Goal: Answer question/provide support: Share knowledge or assist other users

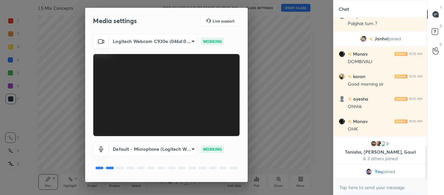
scroll to position [19, 0]
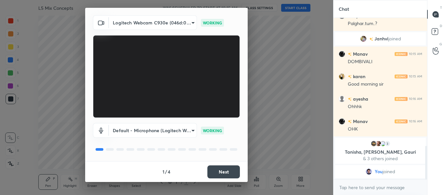
click at [222, 166] on button "Next" at bounding box center [223, 171] width 32 height 13
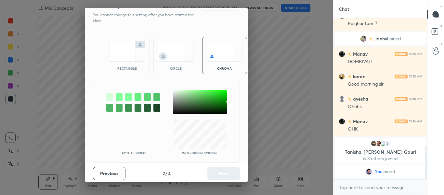
scroll to position [0, 0]
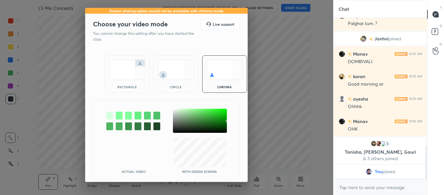
click at [138, 73] on img at bounding box center [127, 69] width 36 height 20
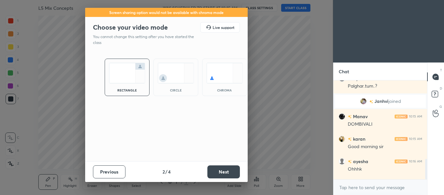
click at [220, 167] on button "Next" at bounding box center [223, 171] width 32 height 13
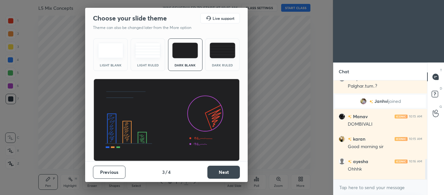
click at [220, 167] on button "Next" at bounding box center [223, 171] width 32 height 13
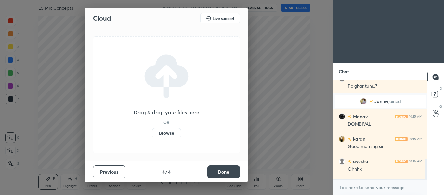
click at [220, 167] on button "Done" at bounding box center [223, 171] width 32 height 13
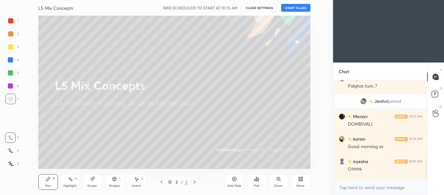
click at [297, 9] on button "START CLASS" at bounding box center [295, 8] width 29 height 8
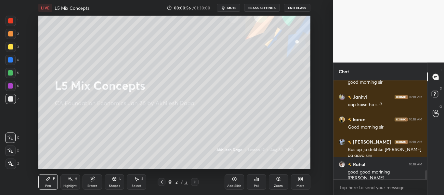
scroll to position [983, 0]
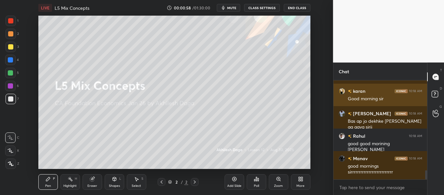
click at [340, 93] on img "grid" at bounding box center [341, 91] width 6 height 6
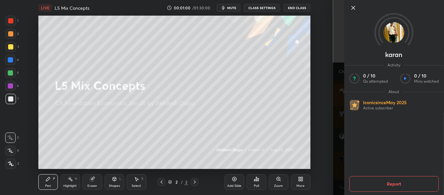
click at [340, 93] on div "karan Activity 0 / 10 Qs attempted 0 / 10 Mins watched About Iconic since [DATE…" at bounding box center [388, 97] width 111 height 195
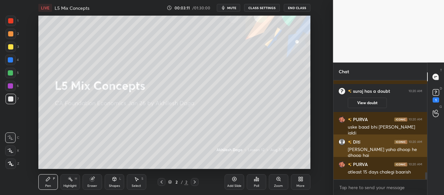
scroll to position [1266, 0]
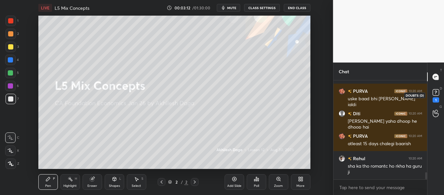
click at [436, 93] on rect at bounding box center [435, 92] width 6 height 6
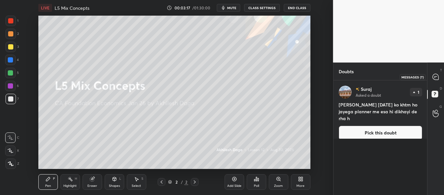
click at [433, 79] on icon at bounding box center [435, 77] width 6 height 6
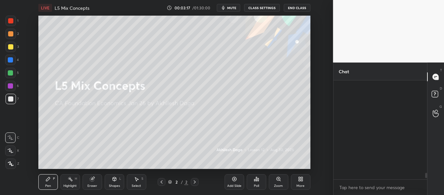
scroll to position [97, 92]
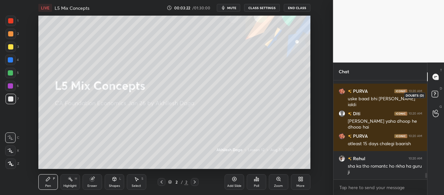
click at [433, 91] on rect at bounding box center [434, 94] width 6 height 6
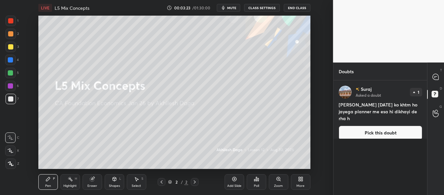
click at [388, 129] on button "Pick this doubt" at bounding box center [379, 132] width 83 height 14
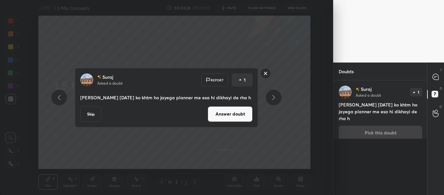
click at [242, 109] on button "Answer doubt" at bounding box center [230, 114] width 45 height 16
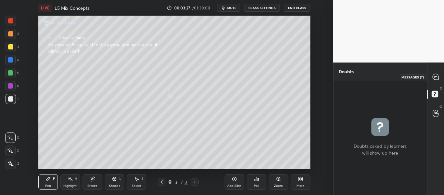
click at [432, 76] on icon at bounding box center [435, 76] width 7 height 7
type textarea "x"
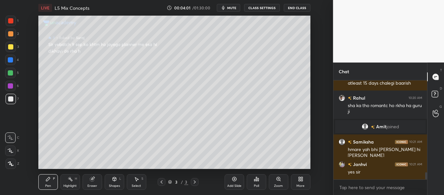
scroll to position [1302, 0]
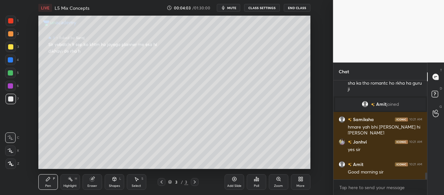
drag, startPoint x: 161, startPoint y: 178, endPoint x: 191, endPoint y: 175, distance: 30.1
click at [162, 179] on div at bounding box center [162, 182] width 8 height 8
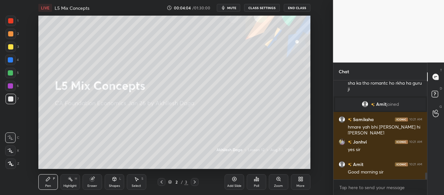
click at [299, 180] on icon at bounding box center [300, 180] width 2 height 2
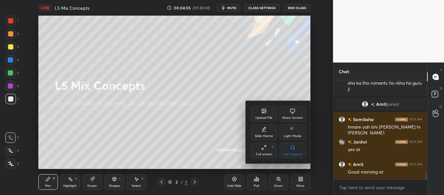
click at [269, 111] on div "Upload File" at bounding box center [264, 114] width 26 height 16
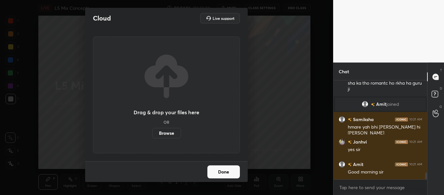
click at [164, 138] on div "Drag & drop your files here OR Browse" at bounding box center [166, 94] width 147 height 117
click at [165, 135] on label "Browse" at bounding box center [166, 133] width 29 height 10
click at [152, 135] on input "Browse" at bounding box center [152, 133] width 0 height 10
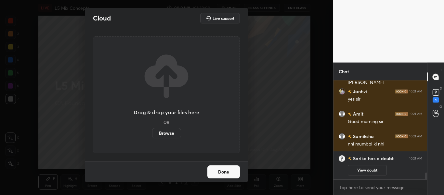
scroll to position [1337, 0]
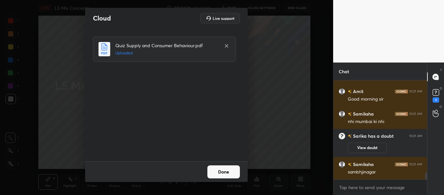
click at [230, 168] on button "Done" at bounding box center [223, 171] width 32 height 13
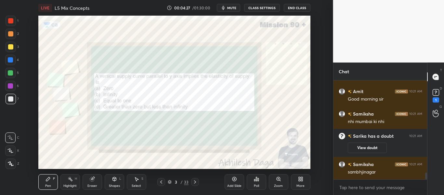
click at [195, 180] on icon at bounding box center [194, 181] width 5 height 5
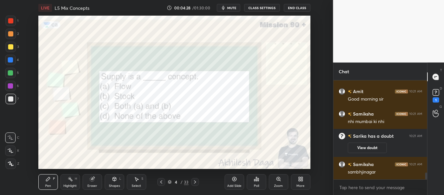
click at [195, 180] on icon at bounding box center [194, 181] width 5 height 5
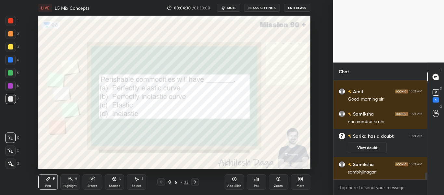
scroll to position [1353, 0]
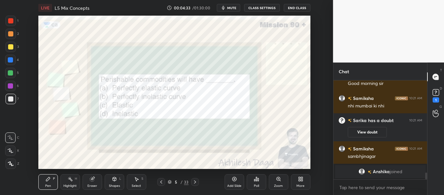
click at [259, 180] on div "Poll" at bounding box center [256, 182] width 19 height 16
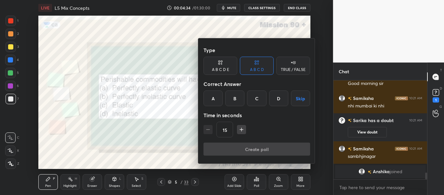
click at [236, 96] on div "B" at bounding box center [234, 98] width 19 height 16
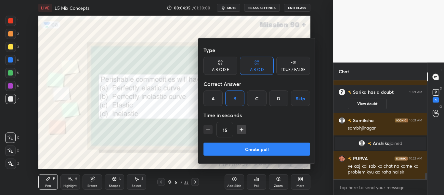
scroll to position [1386, 0]
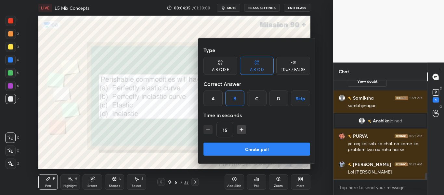
click at [241, 126] on icon "button" at bounding box center [241, 129] width 6 height 6
type input "30"
click at [256, 145] on button "Create poll" at bounding box center [256, 148] width 107 height 13
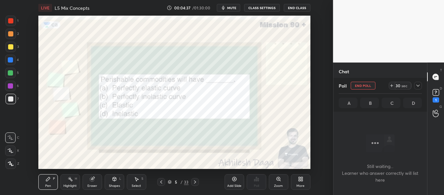
scroll to position [79, 92]
click at [414, 85] on div at bounding box center [418, 86] width 8 height 8
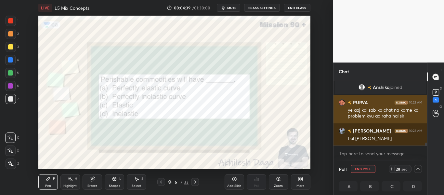
scroll to position [0, 2]
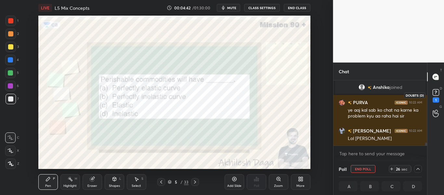
click at [435, 93] on rect at bounding box center [435, 92] width 6 height 6
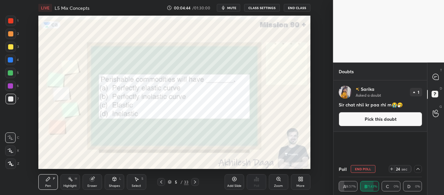
click at [390, 118] on button "Pick this doubt" at bounding box center [379, 119] width 83 height 14
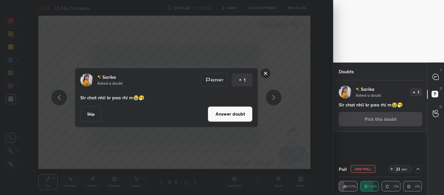
drag, startPoint x: 229, startPoint y: 113, endPoint x: 244, endPoint y: 113, distance: 15.3
click at [229, 113] on button "Answer doubt" at bounding box center [230, 114] width 45 height 16
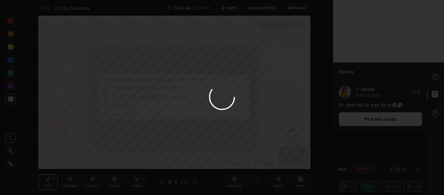
click at [435, 78] on div at bounding box center [222, 97] width 444 height 195
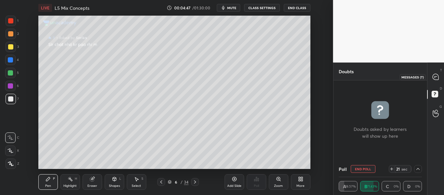
click at [438, 77] on icon at bounding box center [435, 76] width 7 height 7
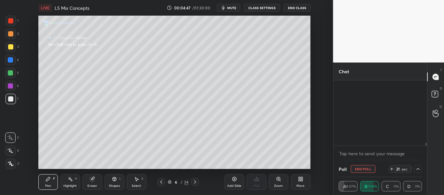
scroll to position [63, 92]
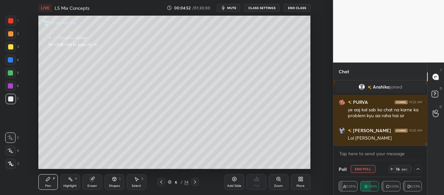
click at [160, 178] on div at bounding box center [161, 182] width 8 height 8
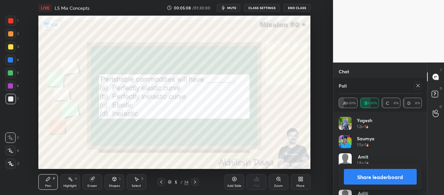
scroll to position [76, 81]
click at [378, 181] on button "Share leaderboard" at bounding box center [380, 177] width 73 height 16
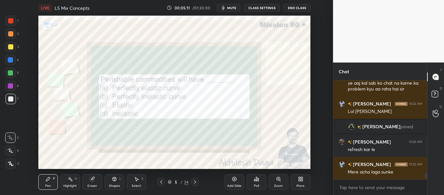
scroll to position [112, 92]
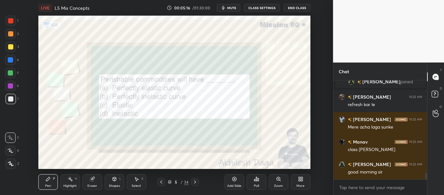
drag, startPoint x: 9, startPoint y: 24, endPoint x: 18, endPoint y: 32, distance: 12.2
click at [9, 24] on div at bounding box center [11, 21] width 10 height 10
click at [12, 159] on div at bounding box center [11, 163] width 10 height 10
click at [194, 178] on div at bounding box center [195, 182] width 8 height 8
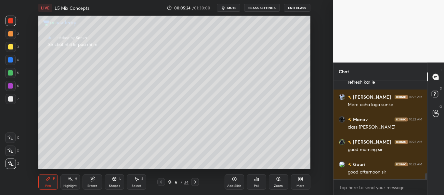
click at [196, 181] on icon at bounding box center [194, 181] width 5 height 5
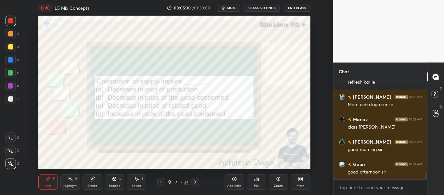
click at [191, 182] on div at bounding box center [195, 182] width 8 height 8
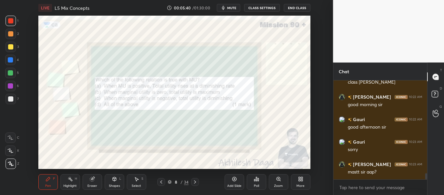
scroll to position [1531, 0]
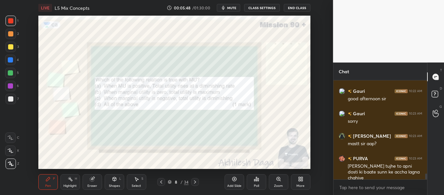
click at [256, 184] on div "Poll" at bounding box center [256, 185] width 5 height 3
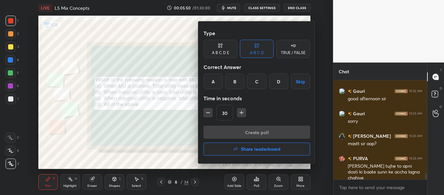
click at [277, 83] on div "D" at bounding box center [278, 81] width 19 height 16
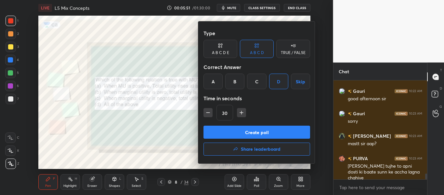
click at [252, 129] on button "Create poll" at bounding box center [256, 131] width 107 height 13
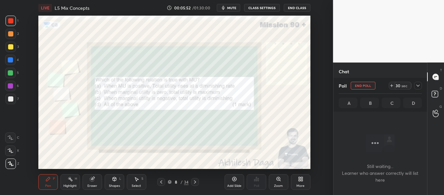
scroll to position [79, 92]
drag, startPoint x: 419, startPoint y: 84, endPoint x: 418, endPoint y: 90, distance: 5.4
click at [419, 85] on icon at bounding box center [417, 85] width 5 height 5
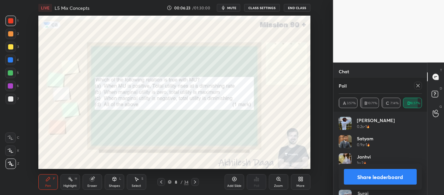
scroll to position [1600, 0]
click at [409, 176] on button "Share leaderboard" at bounding box center [380, 177] width 73 height 16
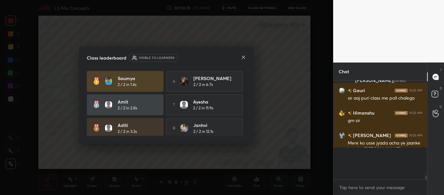
scroll to position [1570, 0]
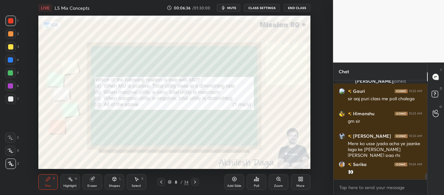
click at [196, 182] on icon at bounding box center [194, 181] width 5 height 5
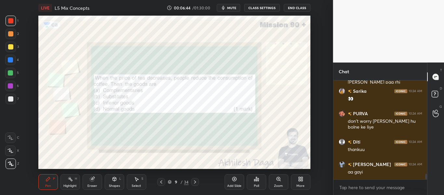
click at [255, 177] on icon at bounding box center [256, 178] width 5 height 5
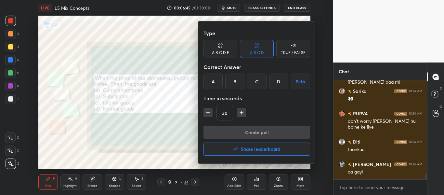
click at [236, 82] on div "B" at bounding box center [234, 81] width 19 height 16
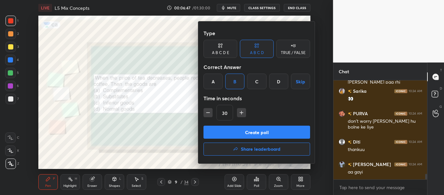
click at [242, 129] on button "Create poll" at bounding box center [256, 131] width 107 height 13
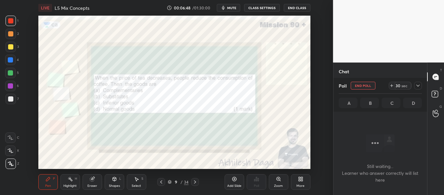
click at [417, 86] on icon at bounding box center [417, 85] width 5 height 5
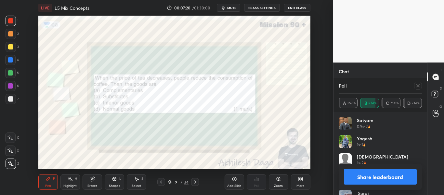
drag, startPoint x: 400, startPoint y: 168, endPoint x: 401, endPoint y: 172, distance: 3.5
click at [400, 170] on div "Share leaderboard" at bounding box center [379, 176] width 83 height 26
click at [399, 181] on button "Share leaderboard" at bounding box center [380, 177] width 73 height 16
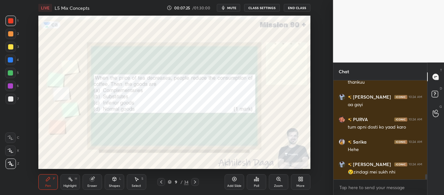
click at [196, 181] on icon at bounding box center [194, 181] width 5 height 5
click at [256, 178] on icon at bounding box center [256, 179] width 1 height 4
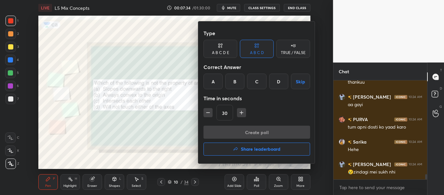
click at [254, 78] on div "C" at bounding box center [256, 81] width 19 height 16
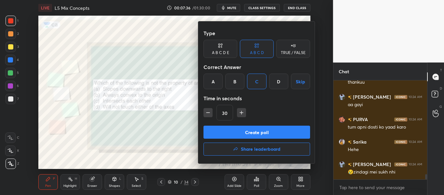
click at [255, 129] on button "Create poll" at bounding box center [256, 131] width 107 height 13
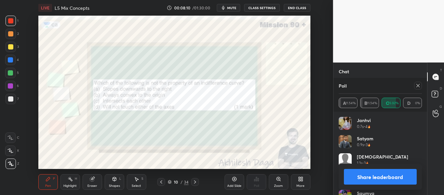
scroll to position [1778, 0]
click at [405, 175] on button "Share leaderboard" at bounding box center [380, 177] width 73 height 16
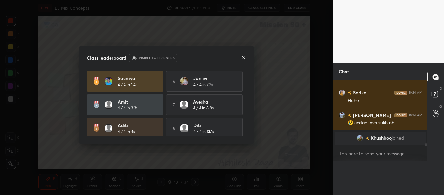
scroll to position [2, 2]
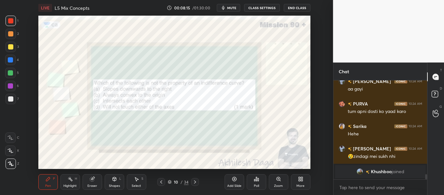
click at [194, 182] on icon at bounding box center [194, 181] width 5 height 5
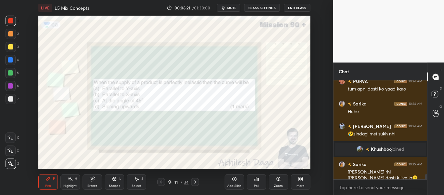
scroll to position [1729, 0]
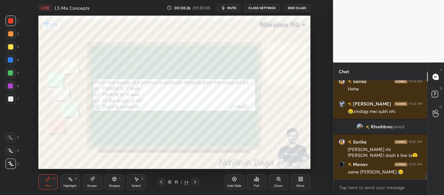
click at [259, 180] on div "Poll" at bounding box center [256, 182] width 19 height 16
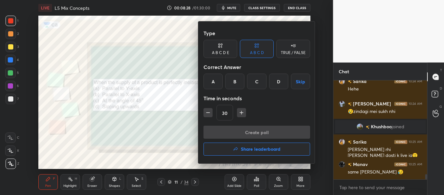
click at [170, 112] on div at bounding box center [222, 97] width 444 height 195
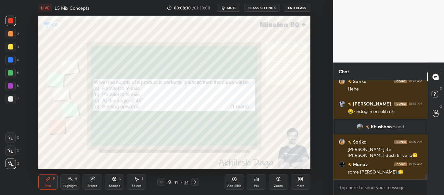
click at [254, 182] on div "Poll" at bounding box center [256, 182] width 19 height 16
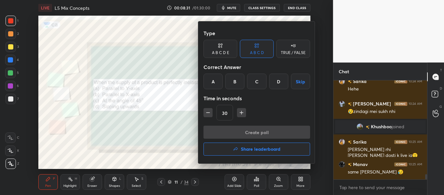
drag, startPoint x: 216, startPoint y: 78, endPoint x: 218, endPoint y: 83, distance: 4.9
click at [216, 79] on div "A" at bounding box center [212, 81] width 19 height 16
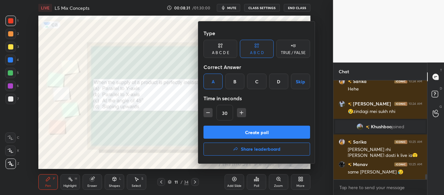
click at [239, 135] on button "Create poll" at bounding box center [256, 131] width 107 height 13
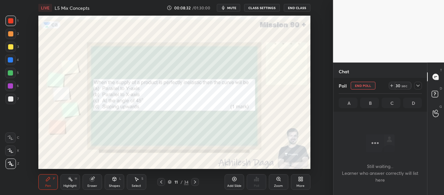
scroll to position [79, 92]
click at [416, 87] on icon at bounding box center [417, 85] width 5 height 5
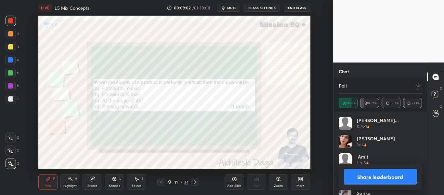
scroll to position [76, 81]
click at [403, 177] on button "Share leaderboard" at bounding box center [380, 177] width 73 height 16
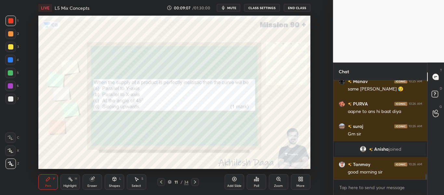
click at [195, 181] on icon at bounding box center [195, 181] width 2 height 3
click at [257, 183] on div "Poll" at bounding box center [256, 182] width 19 height 16
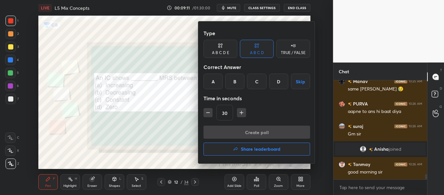
click at [233, 83] on div "B" at bounding box center [234, 81] width 19 height 16
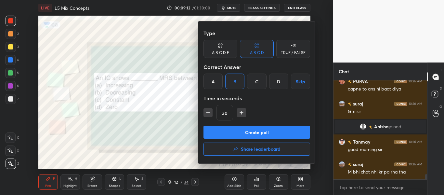
click at [246, 133] on button "Create poll" at bounding box center [256, 131] width 107 height 13
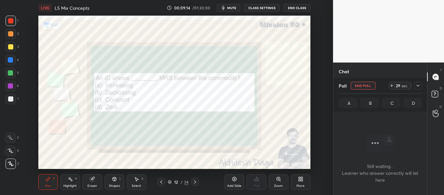
click at [419, 88] on div at bounding box center [418, 86] width 8 height 8
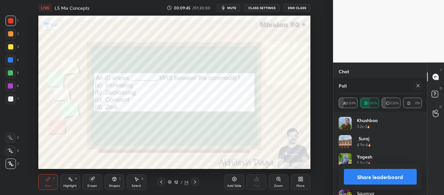
click at [406, 178] on button "Share leaderboard" at bounding box center [380, 177] width 73 height 16
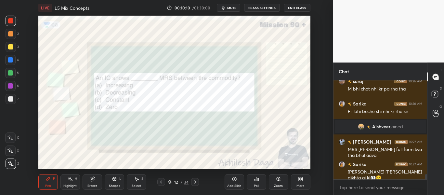
click at [197, 180] on icon at bounding box center [194, 181] width 5 height 5
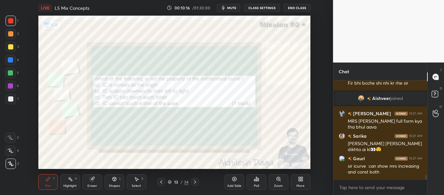
click at [258, 181] on icon at bounding box center [256, 178] width 5 height 5
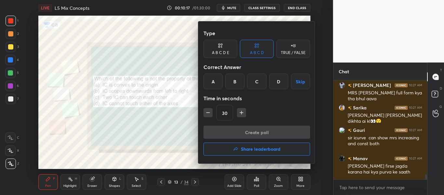
scroll to position [1903, 0]
click at [254, 80] on div "C" at bounding box center [256, 81] width 19 height 16
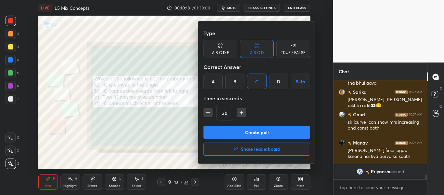
scroll to position [1907, 0]
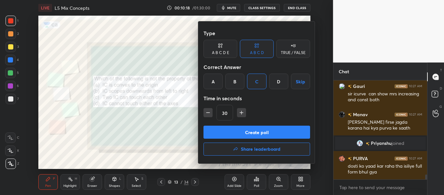
click at [244, 131] on button "Create poll" at bounding box center [256, 131] width 107 height 13
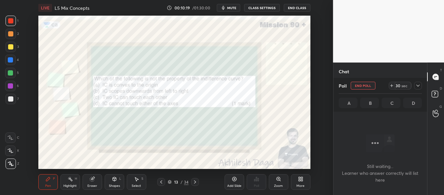
scroll to position [79, 92]
click at [414, 83] on div at bounding box center [418, 86] width 8 height 8
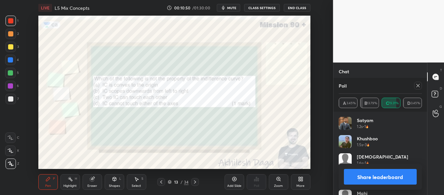
scroll to position [2170, 0]
click at [405, 176] on button "Share leaderboard" at bounding box center [380, 177] width 73 height 16
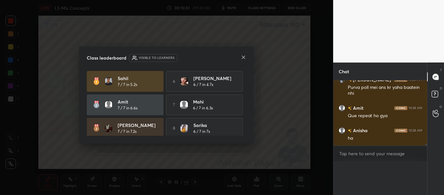
scroll to position [2, 2]
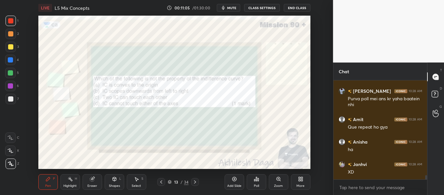
click at [196, 182] on icon at bounding box center [194, 181] width 5 height 5
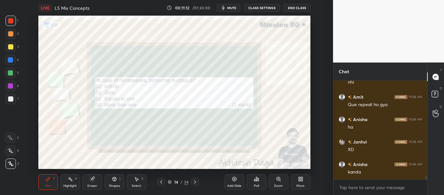
click at [258, 179] on icon at bounding box center [258, 179] width 1 height 3
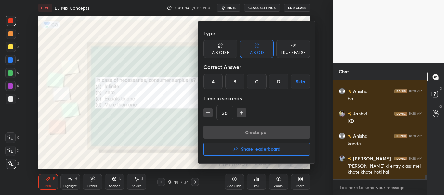
click at [209, 77] on div "A" at bounding box center [212, 81] width 19 height 16
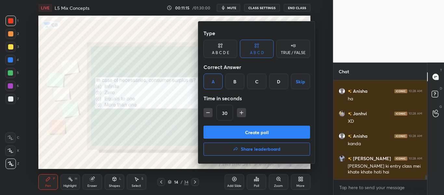
click at [210, 80] on div "A" at bounding box center [212, 81] width 19 height 16
click at [260, 130] on button "Create poll" at bounding box center [256, 131] width 107 height 13
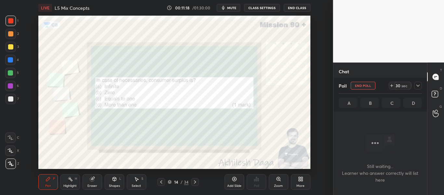
click at [419, 86] on icon at bounding box center [417, 85] width 5 height 5
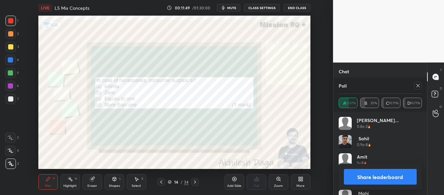
click at [408, 172] on button "Share leaderboard" at bounding box center [380, 177] width 73 height 16
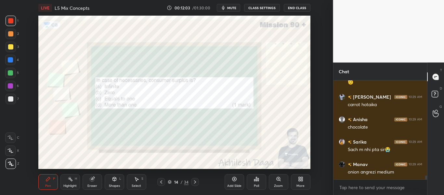
click at [197, 180] on icon at bounding box center [194, 181] width 5 height 5
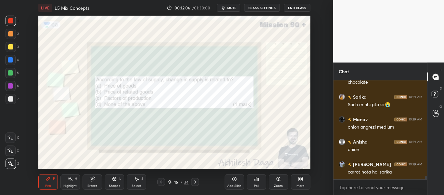
click at [195, 181] on icon at bounding box center [194, 181] width 5 height 5
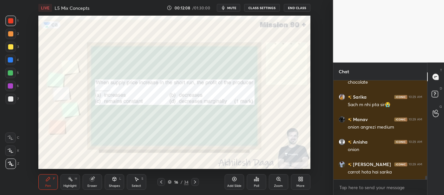
click at [194, 180] on icon at bounding box center [194, 181] width 5 height 5
click at [193, 180] on icon at bounding box center [194, 181] width 5 height 5
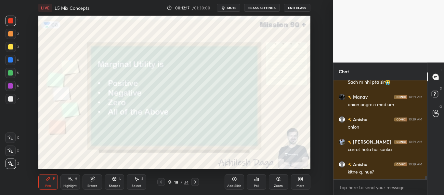
click at [259, 185] on div "Poll" at bounding box center [256, 182] width 19 height 16
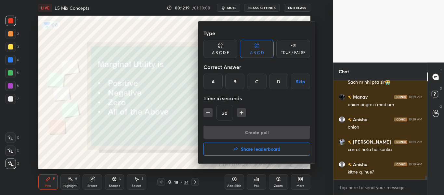
click at [276, 77] on div "D" at bounding box center [278, 81] width 19 height 16
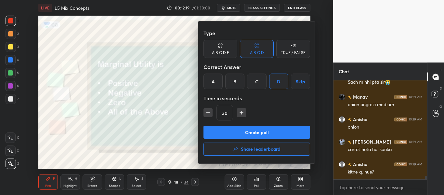
click at [264, 128] on button "Create poll" at bounding box center [256, 131] width 107 height 13
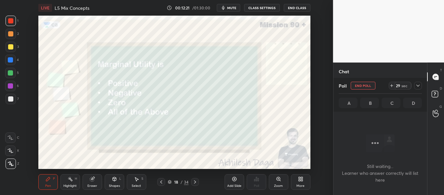
click at [418, 83] on div at bounding box center [418, 86] width 8 height 8
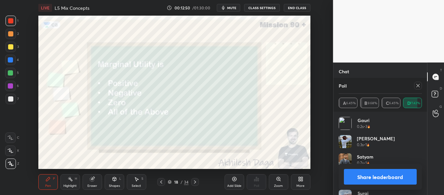
scroll to position [2703, 0]
click at [407, 180] on button "Share leaderboard" at bounding box center [380, 177] width 73 height 16
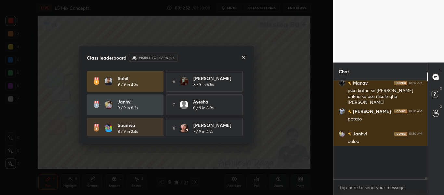
scroll to position [2716, 0]
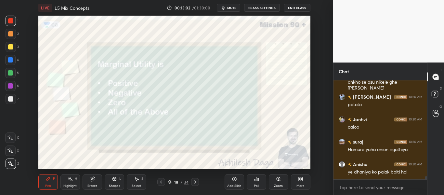
click at [196, 179] on icon at bounding box center [194, 181] width 5 height 5
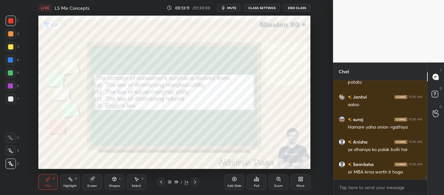
click at [256, 181] on div "Poll" at bounding box center [256, 182] width 19 height 16
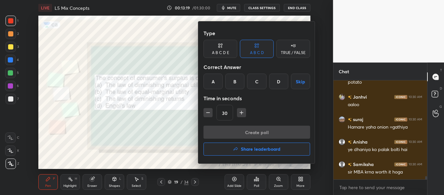
click at [223, 78] on div "A B C D Skip" at bounding box center [256, 81] width 107 height 16
click at [216, 81] on div "A" at bounding box center [212, 81] width 19 height 16
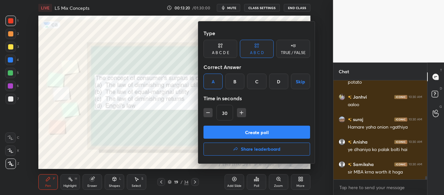
click at [261, 131] on button "Create poll" at bounding box center [256, 131] width 107 height 13
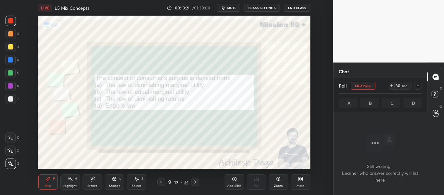
scroll to position [81, 92]
click at [418, 88] on icon at bounding box center [417, 85] width 5 height 5
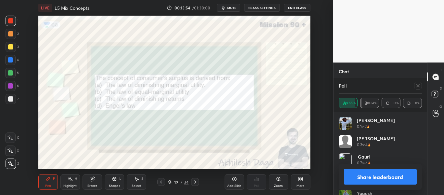
scroll to position [2972, 0]
click at [97, 176] on div "Eraser" at bounding box center [92, 182] width 19 height 16
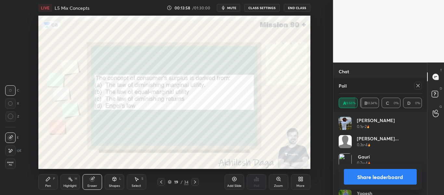
click at [406, 174] on button "Share leaderboard" at bounding box center [380, 177] width 73 height 16
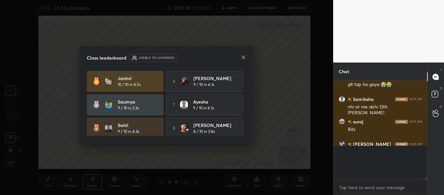
scroll to position [2941, 0]
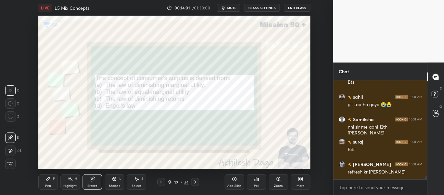
click at [51, 178] on div "Pen P" at bounding box center [47, 182] width 19 height 16
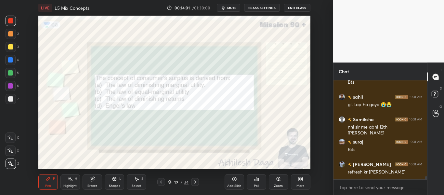
click at [45, 176] on div "Pen P" at bounding box center [47, 182] width 19 height 16
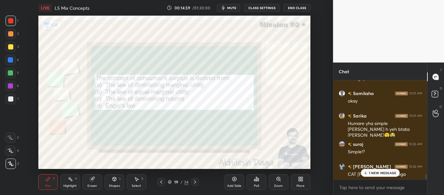
scroll to position [3181, 0]
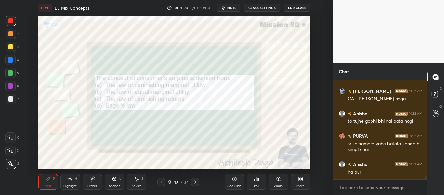
click at [195, 179] on icon at bounding box center [194, 181] width 5 height 5
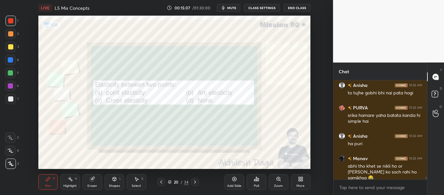
scroll to position [3232, 0]
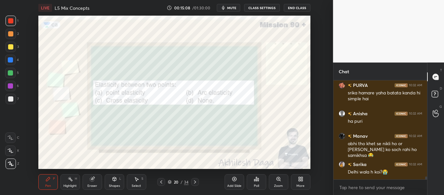
click at [254, 181] on icon at bounding box center [256, 178] width 5 height 5
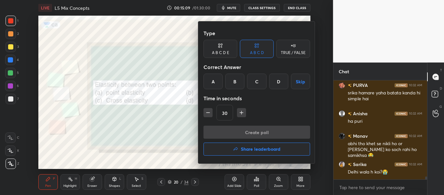
click at [237, 81] on div "B" at bounding box center [234, 81] width 19 height 16
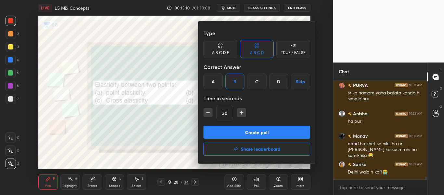
click at [236, 124] on div "Type A B C D E A B C D TRUE / FALSE Correct Answer A B C D Skip Time in seconds…" at bounding box center [256, 76] width 107 height 99
click at [235, 128] on button "Create poll" at bounding box center [256, 131] width 107 height 13
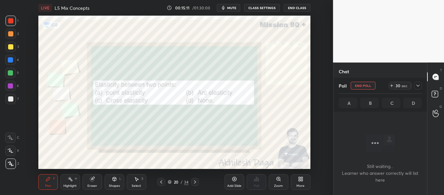
scroll to position [79, 92]
click at [419, 86] on icon at bounding box center [417, 85] width 5 height 5
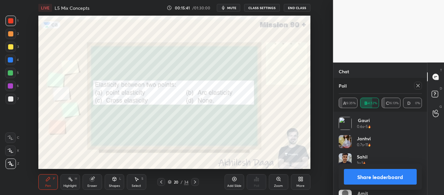
scroll to position [3395, 0]
drag, startPoint x: 410, startPoint y: 172, endPoint x: 412, endPoint y: 165, distance: 7.3
click at [410, 171] on button "Share leaderboard" at bounding box center [380, 177] width 73 height 16
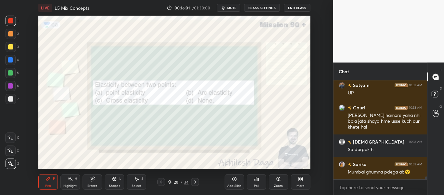
scroll to position [3429, 0]
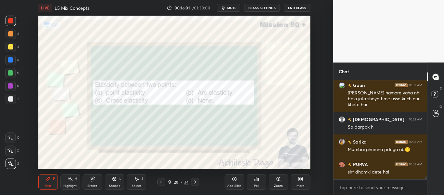
click at [196, 180] on icon at bounding box center [194, 181] width 5 height 5
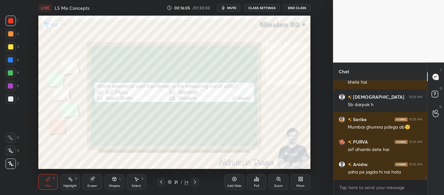
scroll to position [3473, 0]
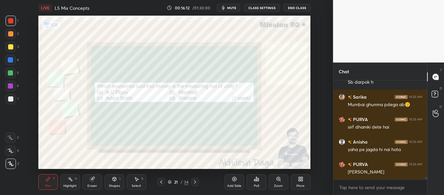
click at [258, 180] on icon at bounding box center [258, 179] width 1 height 3
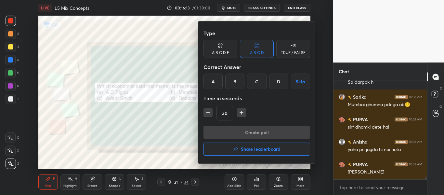
click at [187, 125] on div at bounding box center [222, 97] width 444 height 195
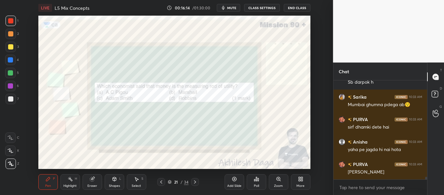
click at [256, 184] on div "Poll" at bounding box center [256, 185] width 5 height 3
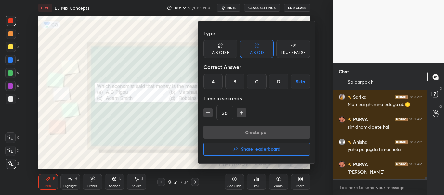
click at [235, 81] on div "B" at bounding box center [234, 81] width 19 height 16
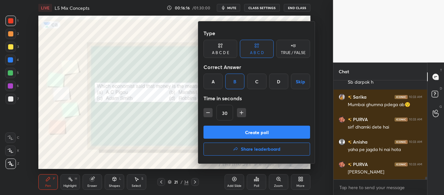
click at [249, 130] on button "Create poll" at bounding box center [256, 131] width 107 height 13
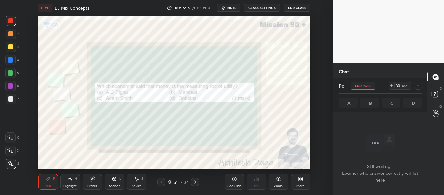
scroll to position [79, 92]
click at [418, 84] on icon at bounding box center [417, 85] width 5 height 5
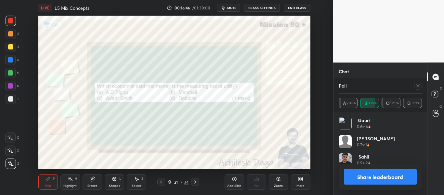
scroll to position [76, 81]
click at [409, 174] on button "Share leaderboard" at bounding box center [380, 177] width 73 height 16
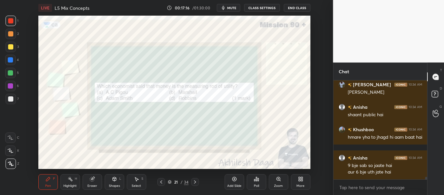
scroll to position [3667, 0]
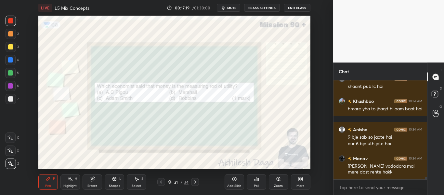
click at [195, 181] on icon at bounding box center [195, 181] width 2 height 3
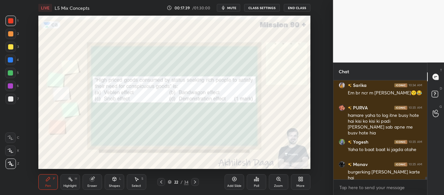
scroll to position [3774, 0]
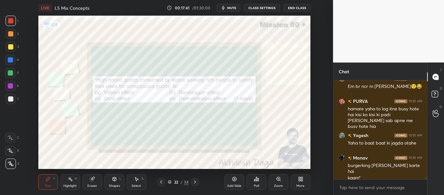
click at [257, 183] on div "Poll" at bounding box center [256, 182] width 19 height 16
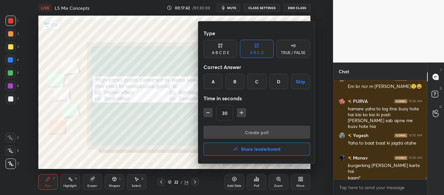
click at [215, 89] on div "Type A B C D E A B C D TRUE / FALSE Correct Answer A B C D Skip Time in seconds…" at bounding box center [256, 76] width 107 height 99
drag, startPoint x: 213, startPoint y: 85, endPoint x: 214, endPoint y: 89, distance: 4.7
click at [213, 86] on div "A" at bounding box center [212, 81] width 19 height 16
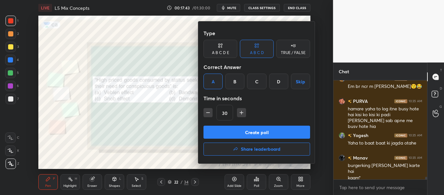
click at [231, 129] on button "Create poll" at bounding box center [256, 131] width 107 height 13
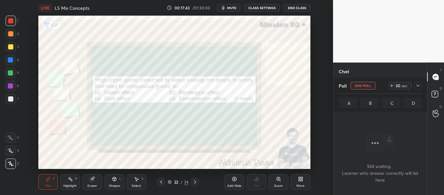
scroll to position [65, 92]
click at [417, 86] on icon at bounding box center [417, 85] width 5 height 5
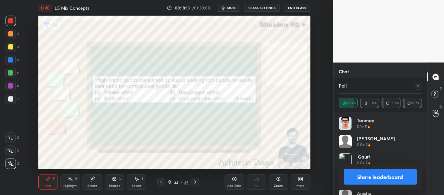
scroll to position [76, 81]
click at [412, 177] on button "Share leaderboard" at bounding box center [380, 177] width 73 height 16
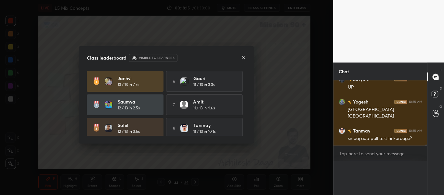
scroll to position [3897, 0]
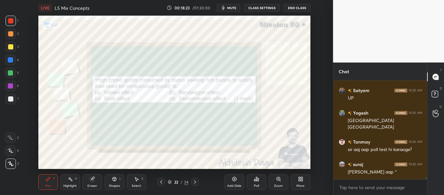
click at [194, 181] on icon at bounding box center [194, 181] width 5 height 5
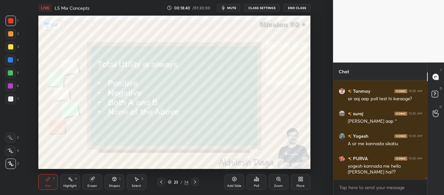
click at [257, 181] on icon at bounding box center [256, 178] width 5 height 5
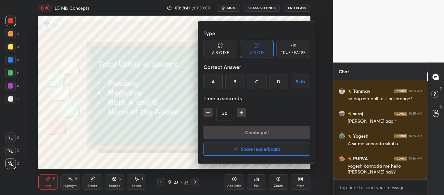
click at [216, 85] on div "A" at bounding box center [212, 81] width 19 height 16
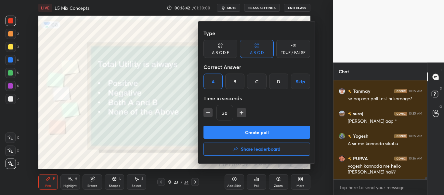
click at [255, 131] on button "Create poll" at bounding box center [256, 131] width 107 height 13
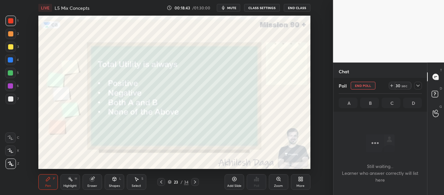
click at [420, 80] on div "Poll End Poll 30 sec" at bounding box center [379, 86] width 83 height 16
click at [417, 86] on icon at bounding box center [417, 85] width 5 height 5
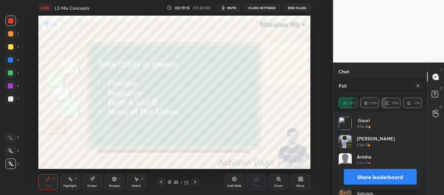
click at [407, 176] on button "Share leaderboard" at bounding box center [380, 177] width 73 height 16
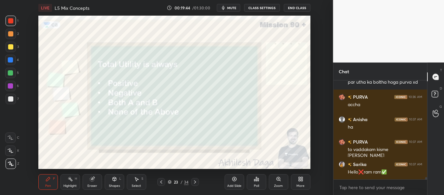
click at [195, 180] on icon at bounding box center [194, 181] width 5 height 5
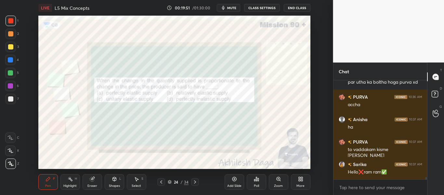
click at [258, 176] on icon at bounding box center [256, 178] width 5 height 5
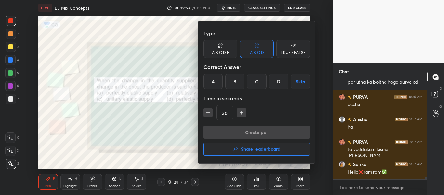
click at [258, 82] on div "C" at bounding box center [256, 81] width 19 height 16
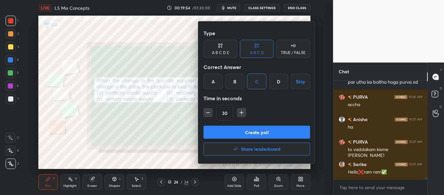
click at [253, 133] on button "Create poll" at bounding box center [256, 131] width 107 height 13
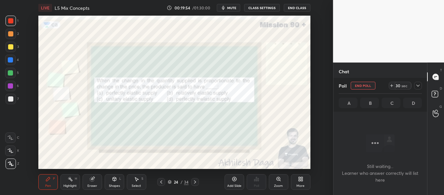
scroll to position [65, 92]
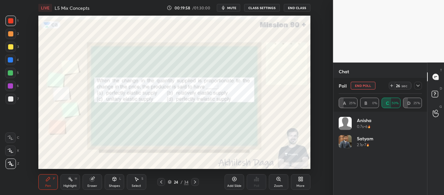
click at [419, 87] on icon at bounding box center [417, 85] width 5 height 5
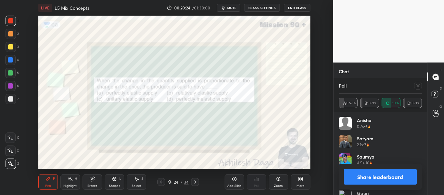
scroll to position [76, 81]
click at [410, 176] on button "Share leaderboard" at bounding box center [380, 177] width 73 height 16
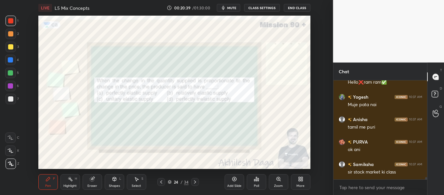
scroll to position [4308, 0]
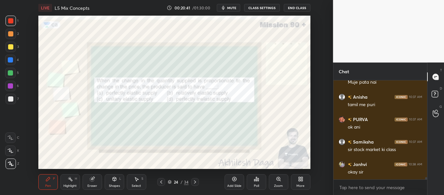
click at [196, 182] on icon at bounding box center [194, 181] width 5 height 5
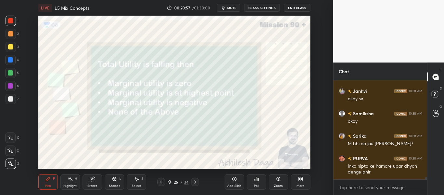
scroll to position [4410, 0]
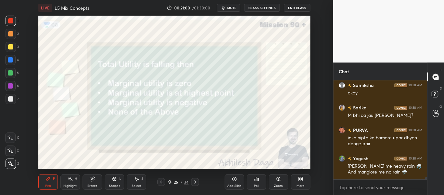
click at [261, 179] on div "Poll" at bounding box center [256, 182] width 19 height 16
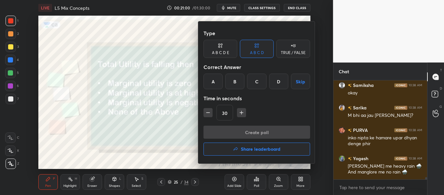
drag, startPoint x: 261, startPoint y: 81, endPoint x: 258, endPoint y: 82, distance: 3.7
click at [259, 81] on div "C" at bounding box center [256, 81] width 19 height 16
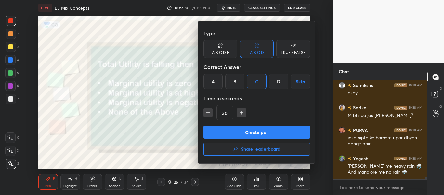
scroll to position [4432, 0]
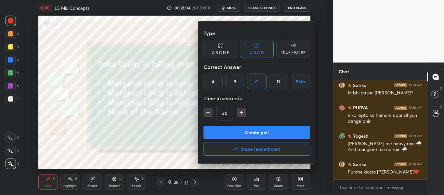
click at [254, 130] on button "Create poll" at bounding box center [256, 131] width 107 height 13
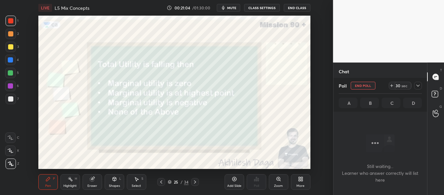
scroll to position [79, 92]
click at [416, 88] on div at bounding box center [418, 86] width 8 height 8
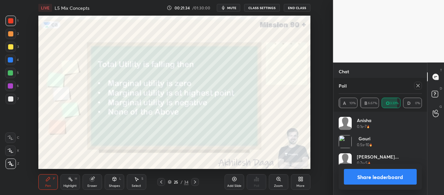
scroll to position [76, 81]
click at [410, 175] on button "Share leaderboard" at bounding box center [380, 177] width 73 height 16
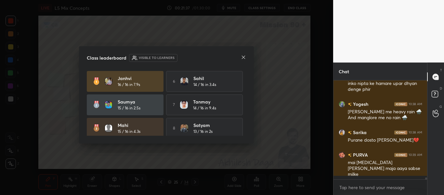
scroll to position [2, 2]
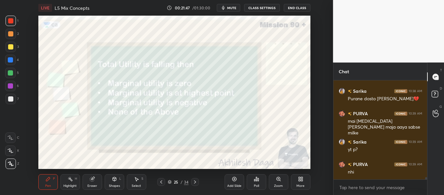
click at [197, 183] on div at bounding box center [195, 182] width 8 height 8
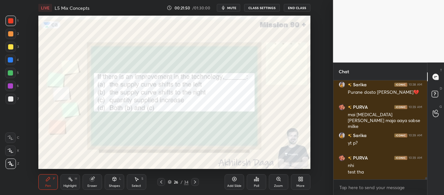
click at [193, 182] on icon at bounding box center [194, 181] width 5 height 5
click at [193, 178] on div at bounding box center [195, 182] width 8 height 8
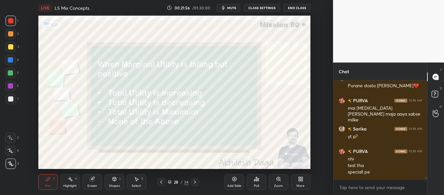
click at [257, 181] on icon at bounding box center [256, 178] width 5 height 5
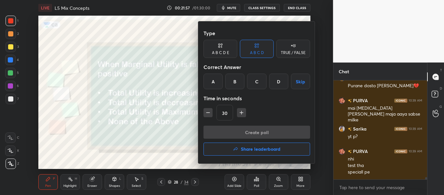
click at [217, 81] on div "A" at bounding box center [212, 81] width 19 height 16
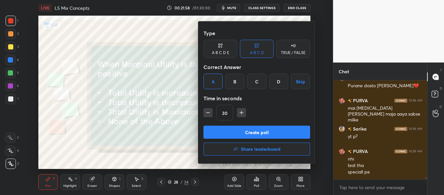
click at [240, 129] on button "Create poll" at bounding box center [256, 131] width 107 height 13
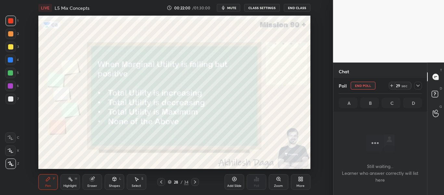
click at [421, 84] on div at bounding box center [418, 86] width 8 height 8
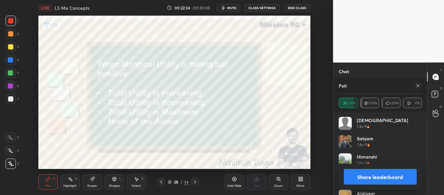
click at [413, 175] on button "Share leaderboard" at bounding box center [380, 177] width 73 height 16
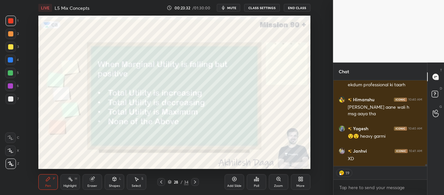
scroll to position [3958, 0]
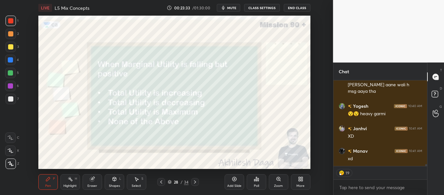
drag, startPoint x: 96, startPoint y: 183, endPoint x: 104, endPoint y: 179, distance: 9.0
click at [96, 183] on div "Eraser" at bounding box center [92, 182] width 19 height 16
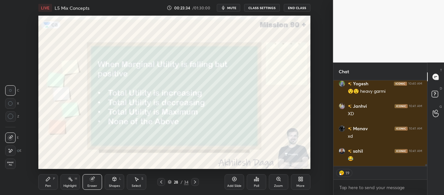
drag, startPoint x: 9, startPoint y: 151, endPoint x: 22, endPoint y: 146, distance: 14.2
click at [10, 151] on icon at bounding box center [10, 151] width 5 height 6
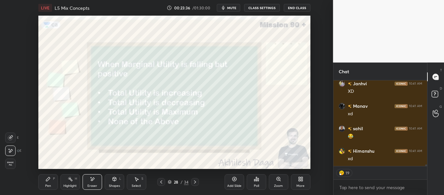
click at [53, 177] on div "Pen P" at bounding box center [47, 182] width 19 height 16
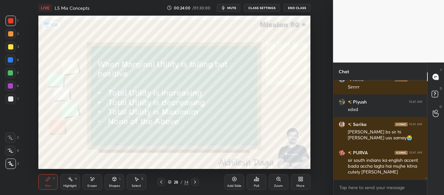
scroll to position [4125, 0]
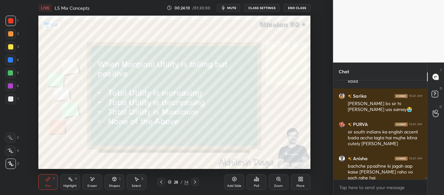
click at [113, 181] on div "Shapes L" at bounding box center [114, 182] width 19 height 16
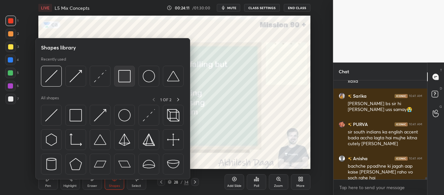
click at [126, 74] on img at bounding box center [124, 76] width 12 height 12
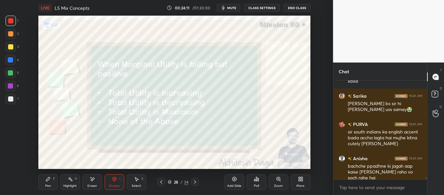
scroll to position [4153, 0]
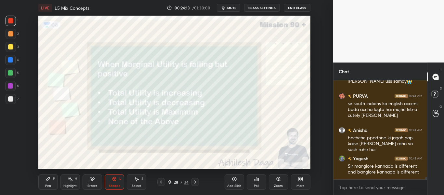
click at [48, 185] on div "Pen" at bounding box center [48, 185] width 6 height 3
click at [196, 183] on icon at bounding box center [194, 181] width 5 height 5
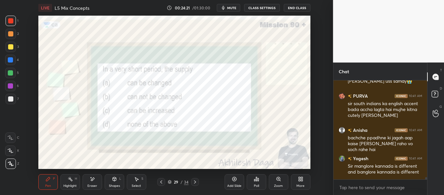
click at [194, 180] on icon at bounding box center [194, 181] width 5 height 5
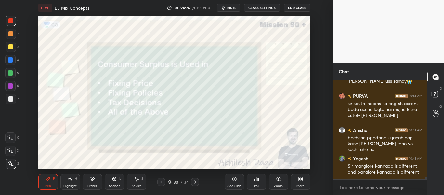
click at [254, 184] on div "Poll" at bounding box center [256, 185] width 5 height 3
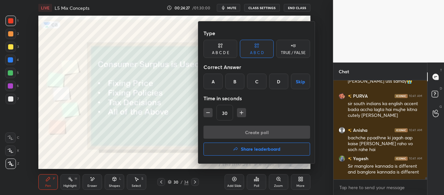
click at [276, 76] on div "D" at bounding box center [278, 81] width 19 height 16
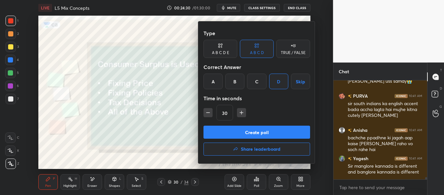
click at [259, 130] on button "Create poll" at bounding box center [256, 131] width 107 height 13
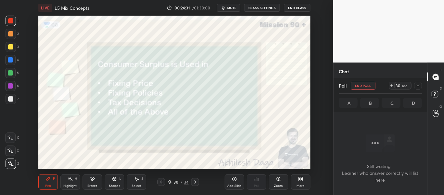
scroll to position [79, 92]
click at [419, 87] on icon at bounding box center [417, 85] width 5 height 5
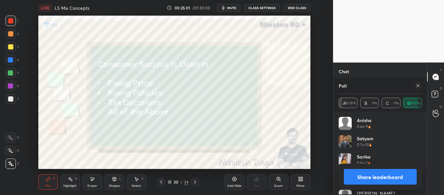
scroll to position [76, 81]
click at [412, 176] on button "Share leaderboard" at bounding box center [380, 177] width 73 height 16
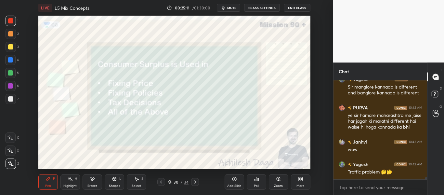
scroll to position [4255, 0]
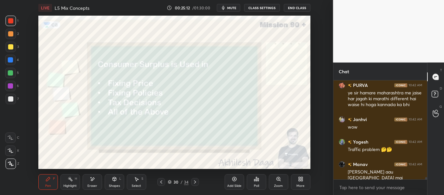
click at [193, 183] on icon at bounding box center [194, 181] width 5 height 5
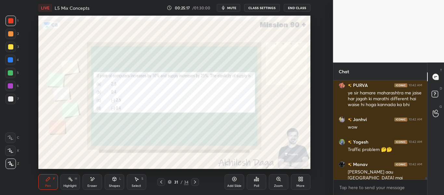
click at [259, 184] on div "Poll" at bounding box center [256, 185] width 5 height 3
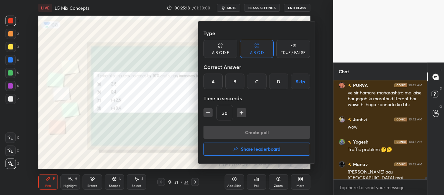
click at [218, 82] on div "A" at bounding box center [212, 81] width 19 height 16
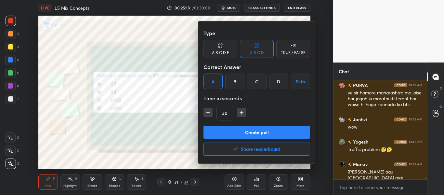
click at [241, 130] on button "Create poll" at bounding box center [256, 131] width 107 height 13
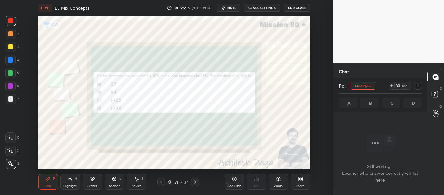
scroll to position [65, 92]
click at [417, 85] on icon at bounding box center [417, 85] width 5 height 5
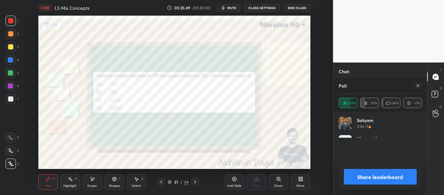
scroll to position [2, 2]
click at [408, 182] on button "Share leaderboard" at bounding box center [380, 177] width 73 height 16
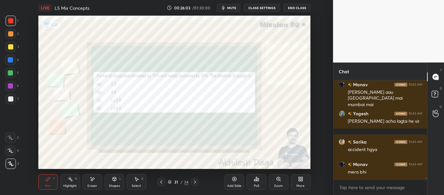
click at [195, 181] on icon at bounding box center [195, 181] width 2 height 3
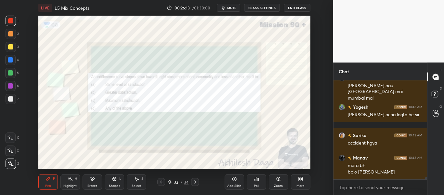
click at [256, 184] on div "Poll" at bounding box center [256, 185] width 5 height 3
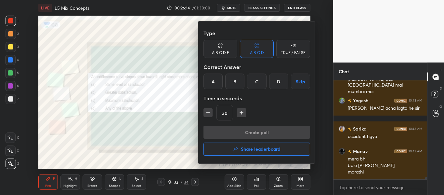
click at [171, 134] on div at bounding box center [222, 97] width 444 height 195
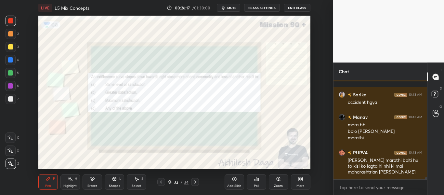
click at [256, 185] on div "Poll" at bounding box center [256, 185] width 5 height 3
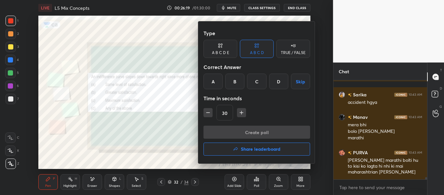
click at [213, 85] on div "A" at bounding box center [212, 81] width 19 height 16
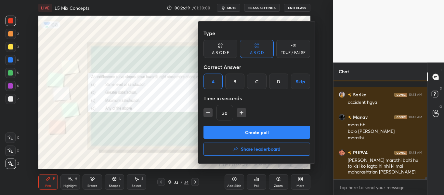
scroll to position [4410, 0]
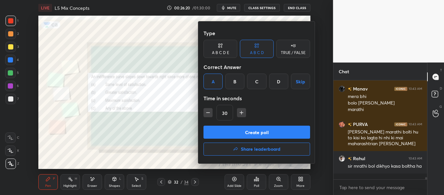
click at [252, 131] on button "Create poll" at bounding box center [256, 131] width 107 height 13
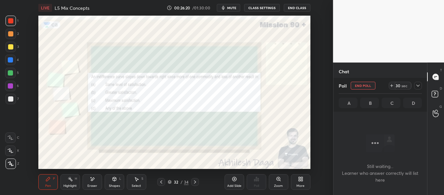
scroll to position [63, 92]
click at [417, 84] on div "30 sec" at bounding box center [404, 86] width 33 height 8
click at [417, 84] on icon at bounding box center [417, 85] width 5 height 5
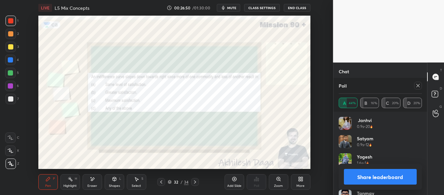
scroll to position [2, 2]
click at [410, 176] on button "Share leaderboard" at bounding box center [380, 177] width 73 height 16
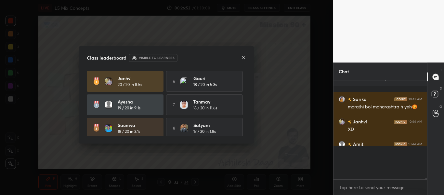
scroll to position [4479, 0]
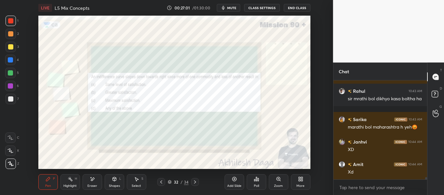
click at [194, 181] on icon at bounding box center [194, 181] width 5 height 5
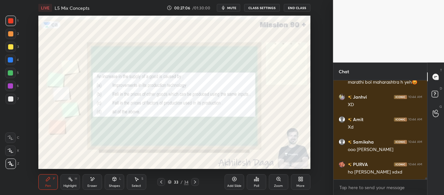
click at [195, 183] on icon at bounding box center [195, 181] width 2 height 3
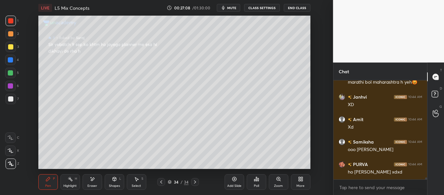
click at [196, 180] on icon at bounding box center [194, 181] width 5 height 5
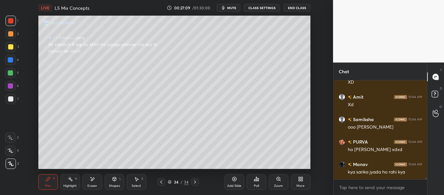
click at [161, 181] on icon at bounding box center [161, 181] width 5 height 5
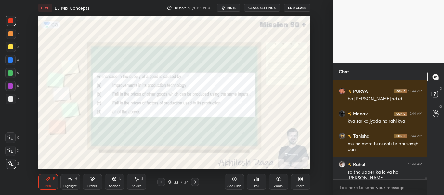
click at [261, 181] on div "Poll" at bounding box center [256, 182] width 19 height 16
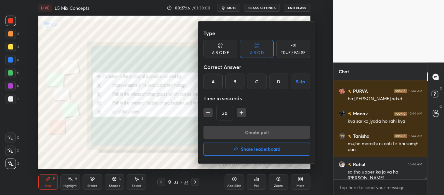
click at [258, 151] on h4 "Share leaderboard" at bounding box center [261, 148] width 40 height 5
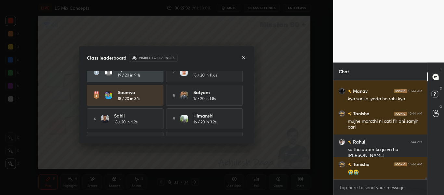
scroll to position [51, 0]
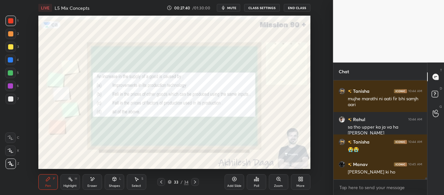
click at [302, 181] on icon at bounding box center [300, 178] width 5 height 5
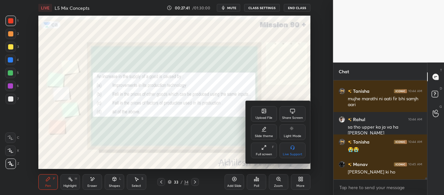
click at [263, 116] on div "Upload File" at bounding box center [263, 117] width 17 height 3
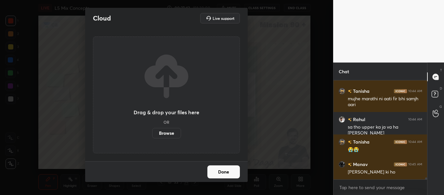
click at [168, 132] on label "Browse" at bounding box center [166, 133] width 29 height 10
click at [152, 132] on input "Browse" at bounding box center [152, 133] width 0 height 10
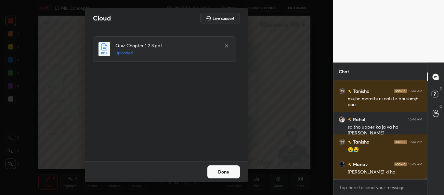
click at [230, 174] on button "Done" at bounding box center [223, 171] width 32 height 13
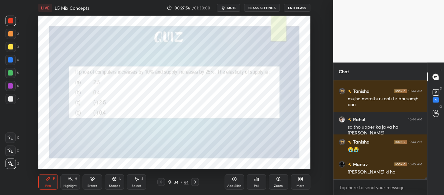
scroll to position [4409, 0]
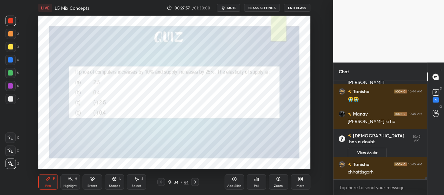
click at [197, 181] on icon at bounding box center [194, 181] width 5 height 5
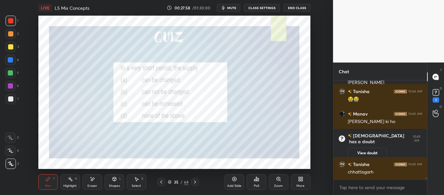
click at [198, 180] on div at bounding box center [195, 182] width 8 height 8
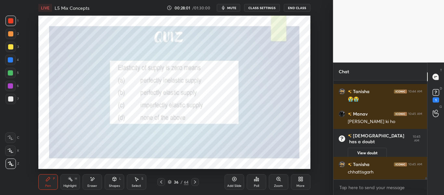
scroll to position [4437, 0]
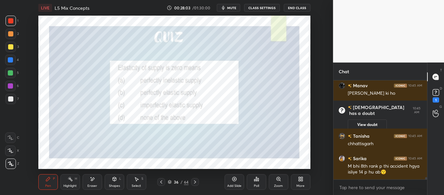
click at [260, 181] on div "Poll" at bounding box center [256, 182] width 19 height 16
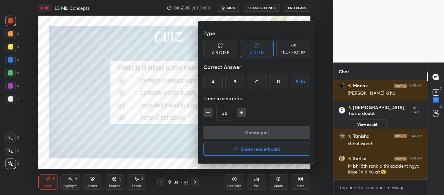
click at [214, 84] on div "A" at bounding box center [212, 81] width 19 height 16
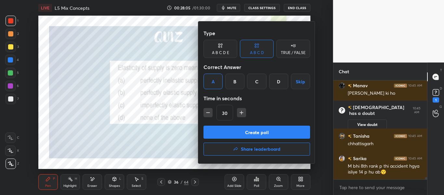
click at [235, 134] on button "Create poll" at bounding box center [256, 131] width 107 height 13
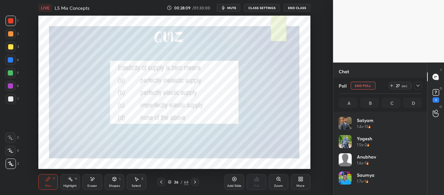
scroll to position [4493, 0]
drag, startPoint x: 435, startPoint y: 79, endPoint x: 436, endPoint y: 83, distance: 4.0
click at [435, 79] on icon at bounding box center [435, 77] width 6 height 6
click at [417, 83] on div at bounding box center [418, 86] width 8 height 8
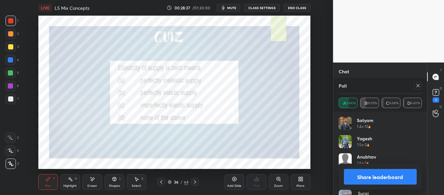
scroll to position [4538, 0]
click at [409, 179] on button "Share leaderboard" at bounding box center [380, 177] width 73 height 16
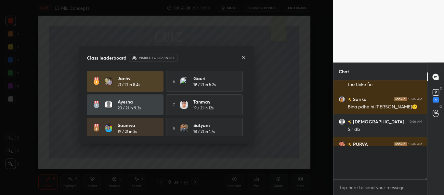
scroll to position [110, 92]
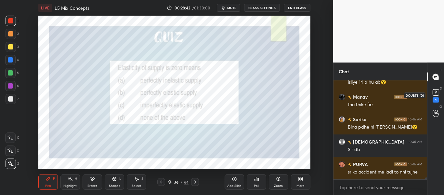
click at [435, 90] on rect at bounding box center [435, 92] width 6 height 6
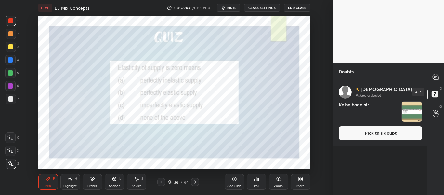
click at [396, 139] on button "Pick this doubt" at bounding box center [379, 133] width 83 height 14
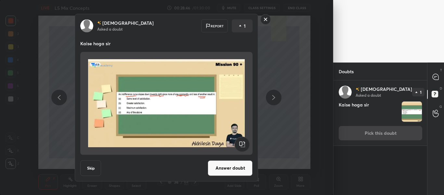
click at [235, 167] on button "Answer doubt" at bounding box center [230, 168] width 45 height 16
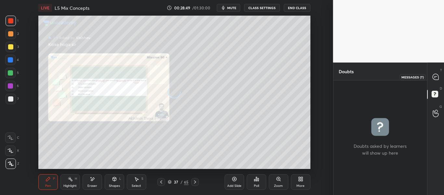
click at [435, 77] on icon at bounding box center [435, 77] width 6 height 6
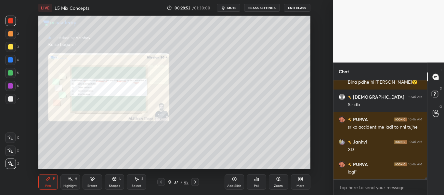
click at [276, 180] on icon at bounding box center [278, 178] width 5 height 5
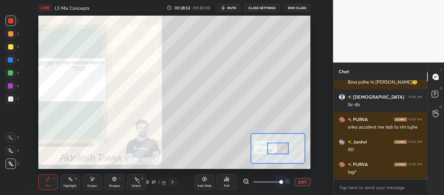
click at [276, 180] on span at bounding box center [266, 182] width 27 height 10
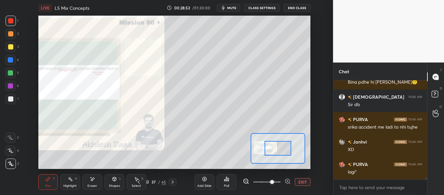
drag, startPoint x: 270, startPoint y: 181, endPoint x: 283, endPoint y: 179, distance: 12.9
click at [280, 179] on span at bounding box center [266, 182] width 27 height 10
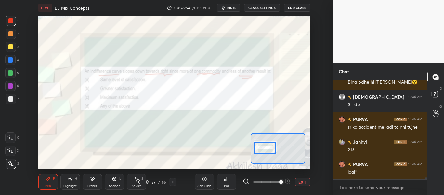
drag, startPoint x: 274, startPoint y: 151, endPoint x: 265, endPoint y: 150, distance: 9.5
click at [265, 150] on div at bounding box center [264, 148] width 21 height 12
click at [11, 20] on div at bounding box center [10, 20] width 5 height 5
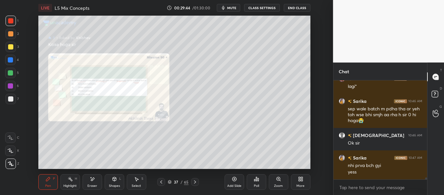
scroll to position [4762, 0]
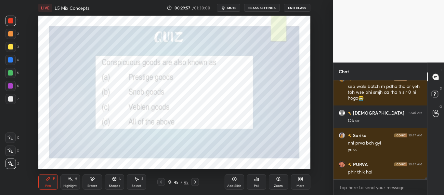
click at [257, 184] on div "Poll" at bounding box center [256, 185] width 5 height 3
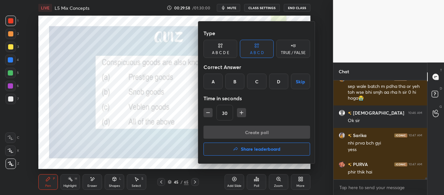
click at [275, 85] on div "D" at bounding box center [278, 81] width 19 height 16
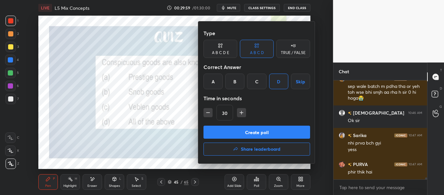
click at [271, 130] on button "Create poll" at bounding box center [256, 131] width 107 height 13
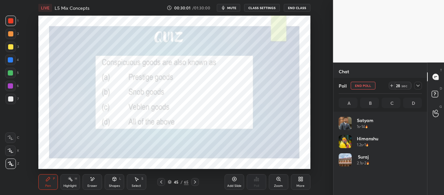
scroll to position [76, 81]
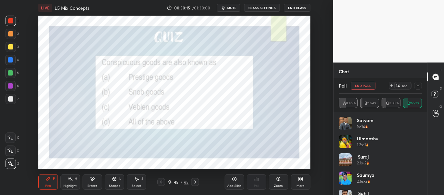
drag, startPoint x: 418, startPoint y: 86, endPoint x: 408, endPoint y: 100, distance: 17.1
click at [418, 86] on icon at bounding box center [417, 85] width 3 height 2
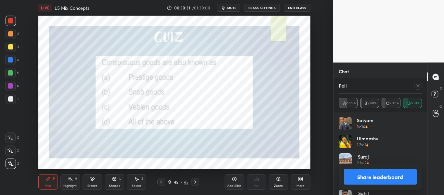
click at [409, 174] on button "Share leaderboard" at bounding box center [380, 177] width 73 height 16
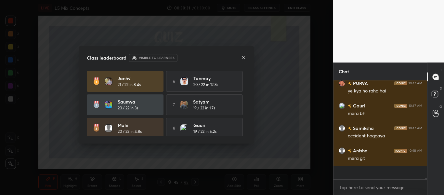
scroll to position [97, 92]
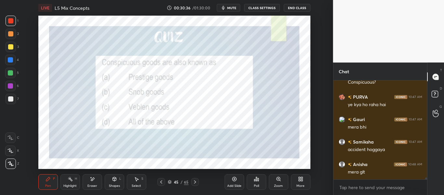
click at [195, 182] on icon at bounding box center [194, 181] width 5 height 5
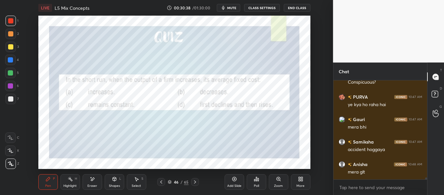
click at [196, 182] on icon at bounding box center [194, 181] width 5 height 5
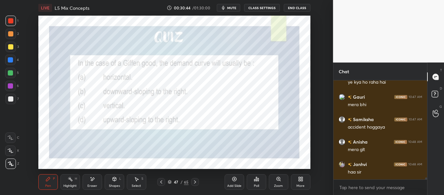
click at [258, 182] on div "Poll" at bounding box center [256, 182] width 19 height 16
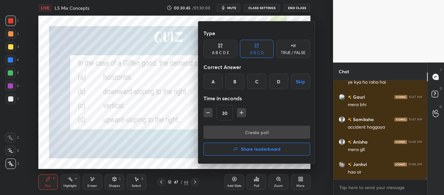
click at [276, 75] on div "D" at bounding box center [278, 81] width 19 height 16
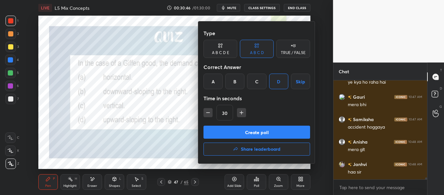
click at [261, 133] on button "Create poll" at bounding box center [256, 131] width 107 height 13
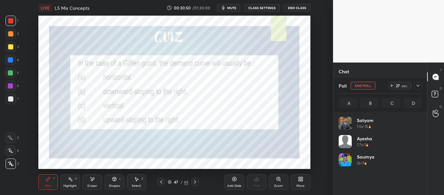
click at [418, 87] on icon at bounding box center [417, 85] width 5 height 5
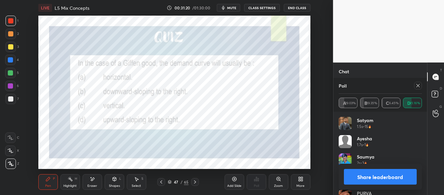
click at [409, 175] on button "Share leaderboard" at bounding box center [380, 177] width 73 height 16
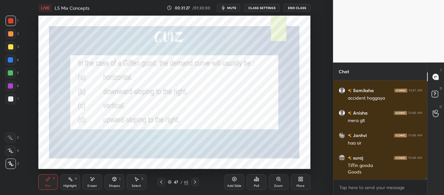
click at [194, 182] on icon at bounding box center [194, 181] width 5 height 5
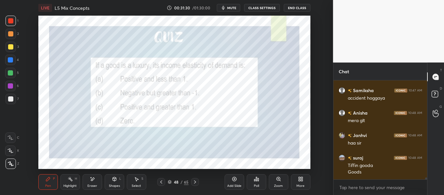
click at [264, 182] on div "Poll" at bounding box center [256, 182] width 19 height 16
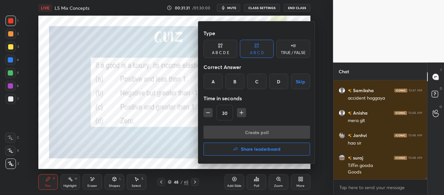
drag, startPoint x: 255, startPoint y: 81, endPoint x: 257, endPoint y: 99, distance: 18.2
click at [255, 82] on div "C" at bounding box center [256, 81] width 19 height 16
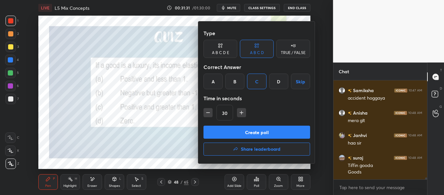
click at [258, 134] on button "Create poll" at bounding box center [256, 131] width 107 height 13
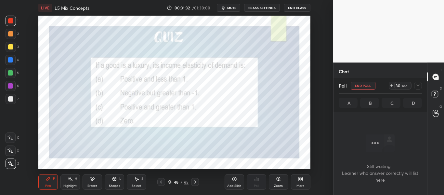
scroll to position [65, 92]
click at [229, 7] on span "mute" at bounding box center [231, 8] width 9 height 5
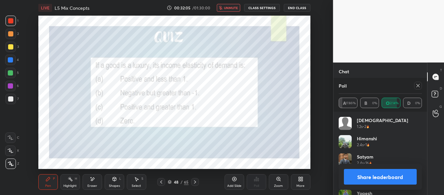
click at [401, 178] on button "Share leaderboard" at bounding box center [380, 177] width 73 height 16
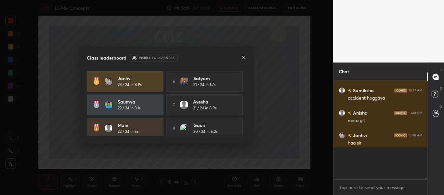
scroll to position [2, 2]
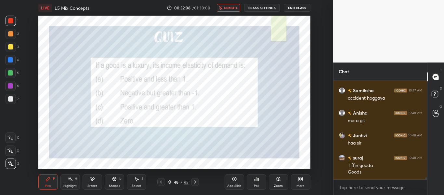
click at [196, 182] on icon at bounding box center [194, 181] width 5 height 5
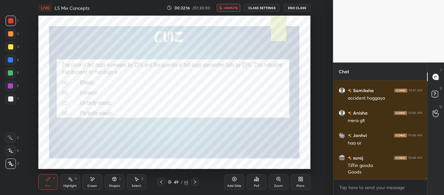
click at [255, 180] on icon at bounding box center [254, 180] width 1 height 2
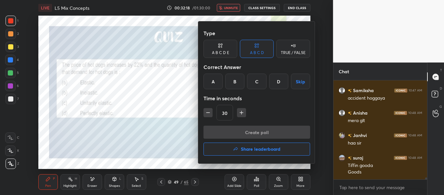
drag, startPoint x: 213, startPoint y: 83, endPoint x: 216, endPoint y: 88, distance: 5.9
click at [213, 83] on div "A" at bounding box center [212, 81] width 19 height 16
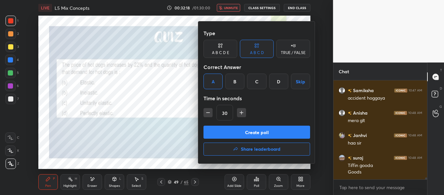
click at [237, 127] on button "Create poll" at bounding box center [256, 131] width 107 height 13
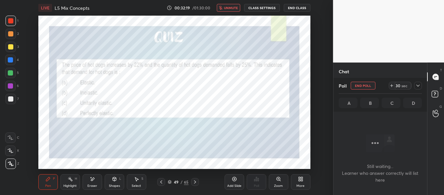
scroll to position [99, 92]
click at [417, 87] on icon at bounding box center [417, 85] width 5 height 5
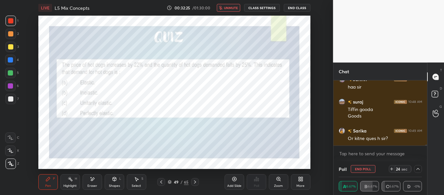
scroll to position [0, 2]
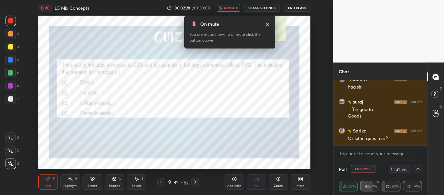
click at [235, 3] on div "LIVE L5 Mix Concepts 00:32:28 / 01:30:00 unmute CLASS SETTINGS End Class" at bounding box center [174, 8] width 272 height 16
click at [235, 4] on button "unmute" at bounding box center [228, 8] width 23 height 8
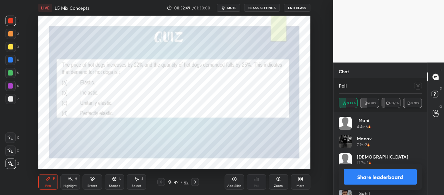
scroll to position [76, 81]
click at [403, 175] on button "Share leaderboard" at bounding box center [380, 177] width 73 height 16
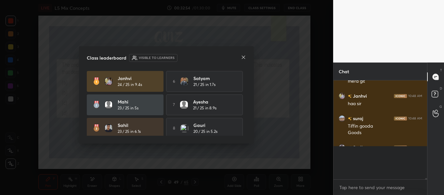
scroll to position [91, 92]
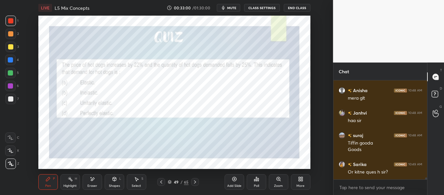
click at [194, 183] on icon at bounding box center [195, 181] width 2 height 3
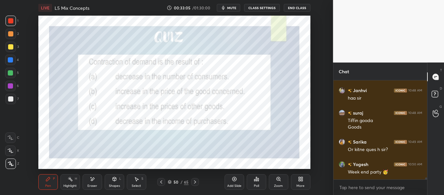
click at [254, 181] on div "Poll" at bounding box center [256, 182] width 19 height 16
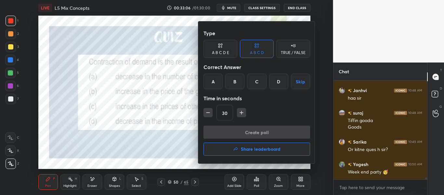
drag, startPoint x: 238, startPoint y: 73, endPoint x: 237, endPoint y: 78, distance: 4.9
click at [237, 74] on div "Type A B C D E A B C D TRUE / FALSE Correct Answer A B C D Skip Time in seconds…" at bounding box center [256, 76] width 107 height 99
click at [238, 82] on div "B" at bounding box center [234, 81] width 19 height 16
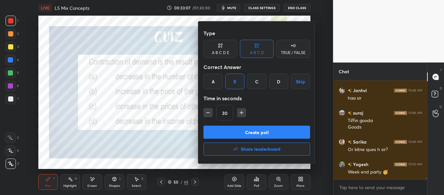
click at [243, 128] on button "Create poll" at bounding box center [256, 131] width 107 height 13
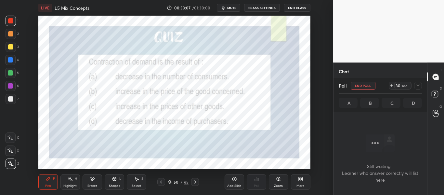
scroll to position [99, 92]
click at [417, 83] on icon at bounding box center [417, 85] width 5 height 5
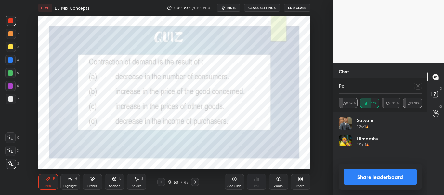
scroll to position [2, 2]
drag, startPoint x: 411, startPoint y: 175, endPoint x: 414, endPoint y: 169, distance: 6.4
click at [411, 173] on button "Share leaderboard" at bounding box center [380, 177] width 73 height 16
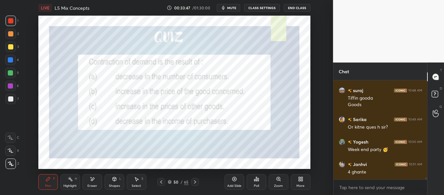
click at [195, 181] on icon at bounding box center [194, 181] width 5 height 5
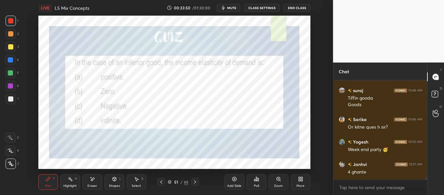
click at [253, 182] on div "Poll" at bounding box center [256, 182] width 19 height 16
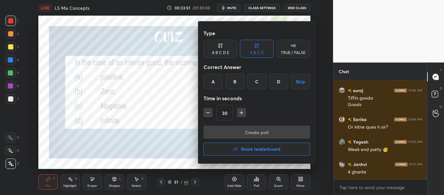
click at [258, 80] on div "C" at bounding box center [256, 81] width 19 height 16
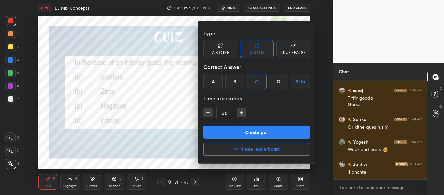
click at [258, 137] on button "Create poll" at bounding box center [256, 131] width 107 height 13
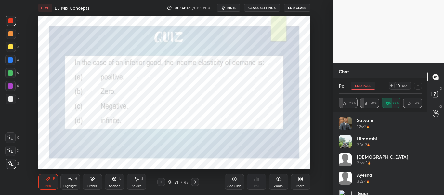
click at [233, 13] on div "LIVE L5 Mix Concepts 00:34:12 / 01:30:00 mute CLASS SETTINGS End Class" at bounding box center [174, 8] width 272 height 16
click at [234, 8] on span "mute" at bounding box center [231, 8] width 9 height 5
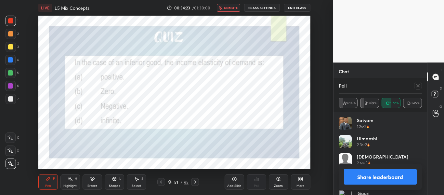
click at [230, 7] on span "unmute" at bounding box center [231, 8] width 14 height 5
click at [409, 171] on button "Share leaderboard" at bounding box center [380, 177] width 73 height 16
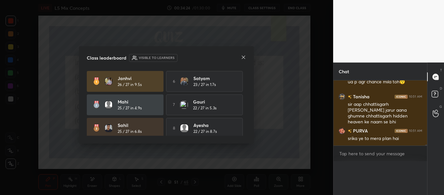
scroll to position [2, 2]
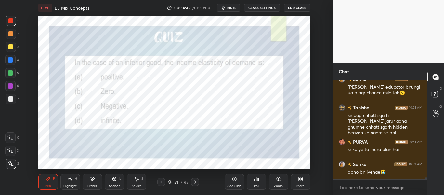
click at [194, 178] on div at bounding box center [195, 182] width 8 height 8
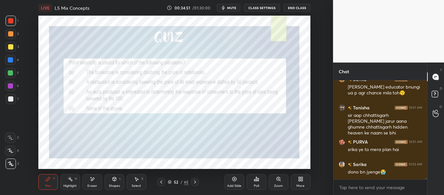
scroll to position [5151, 0]
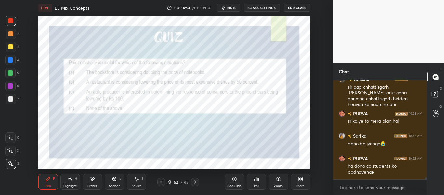
click at [254, 174] on div "Poll" at bounding box center [256, 182] width 19 height 16
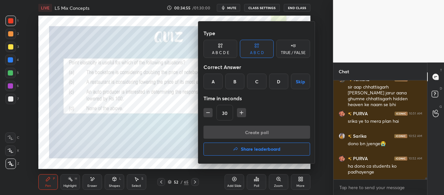
click at [253, 81] on div "C" at bounding box center [256, 81] width 19 height 16
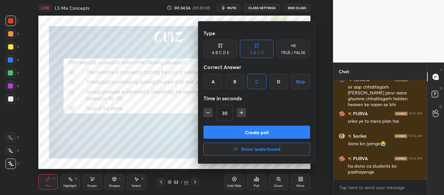
click at [257, 132] on button "Create poll" at bounding box center [256, 131] width 107 height 13
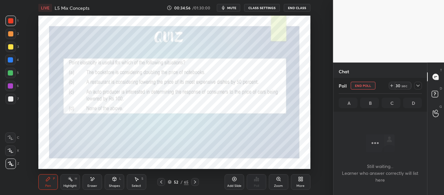
scroll to position [79, 92]
click at [418, 86] on icon at bounding box center [417, 85] width 5 height 5
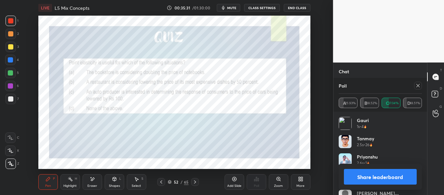
scroll to position [5281, 0]
click at [397, 174] on button "Share leaderboard" at bounding box center [380, 177] width 73 height 16
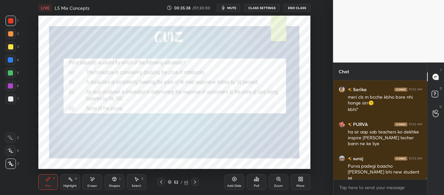
scroll to position [5254, 0]
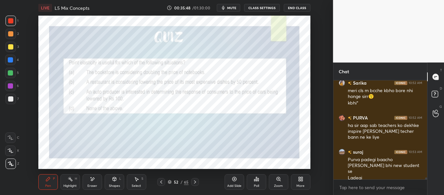
click at [196, 181] on icon at bounding box center [194, 181] width 5 height 5
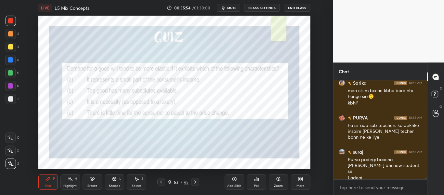
scroll to position [5277, 0]
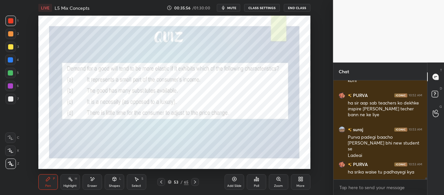
click at [255, 185] on div "Poll" at bounding box center [256, 185] width 5 height 3
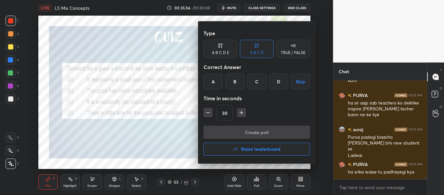
scroll to position [5292, 0]
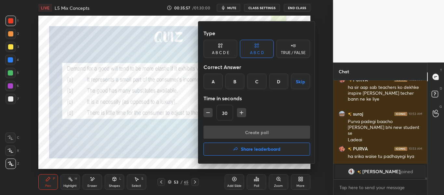
click at [231, 85] on div "B" at bounding box center [234, 81] width 19 height 16
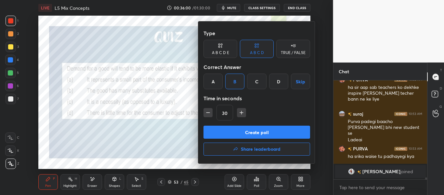
click at [254, 131] on button "Create poll" at bounding box center [256, 131] width 107 height 13
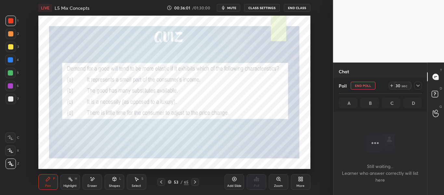
scroll to position [79, 92]
click at [233, 9] on span "mute" at bounding box center [231, 8] width 9 height 5
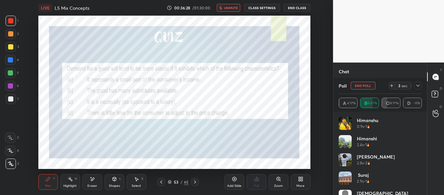
scroll to position [5028, 0]
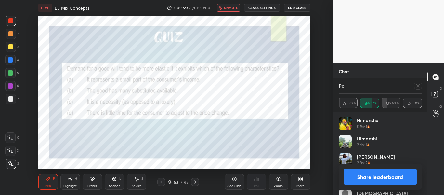
click at [401, 181] on button "Share leaderboard" at bounding box center [380, 177] width 73 height 16
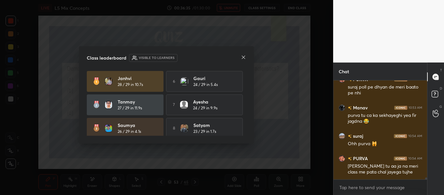
scroll to position [5023, 0]
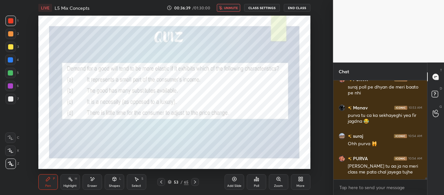
click at [224, 9] on button "unmute" at bounding box center [228, 8] width 23 height 8
click at [197, 182] on icon at bounding box center [194, 181] width 5 height 5
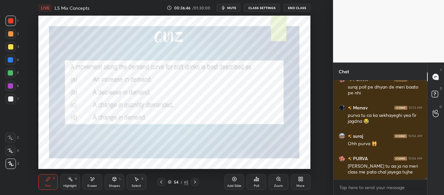
click at [258, 183] on div "Poll" at bounding box center [256, 182] width 19 height 16
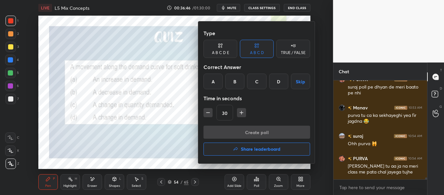
click at [255, 80] on div "C" at bounding box center [256, 81] width 19 height 16
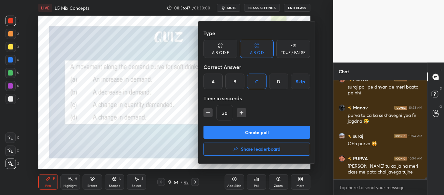
click at [257, 129] on button "Create poll" at bounding box center [256, 131] width 107 height 13
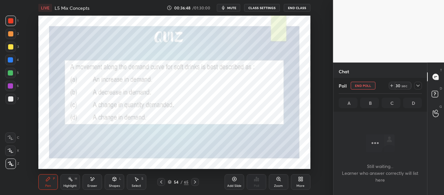
scroll to position [79, 92]
click at [418, 85] on icon at bounding box center [417, 85] width 5 height 5
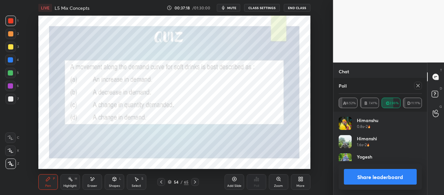
scroll to position [76, 81]
drag, startPoint x: 403, startPoint y: 176, endPoint x: 410, endPoint y: 167, distance: 10.7
click at [404, 177] on button "Share leaderboard" at bounding box center [380, 177] width 73 height 16
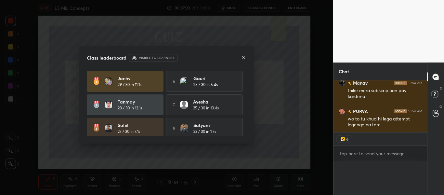
scroll to position [2, 2]
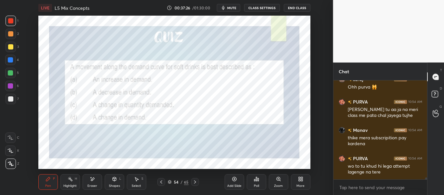
click at [196, 181] on icon at bounding box center [194, 181] width 5 height 5
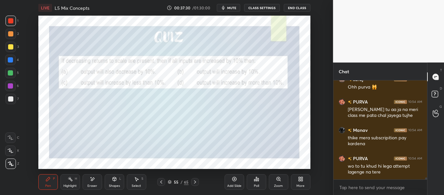
click at [193, 181] on icon at bounding box center [194, 181] width 5 height 5
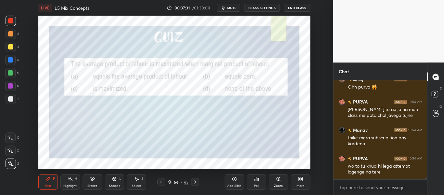
click at [194, 179] on icon at bounding box center [194, 181] width 5 height 5
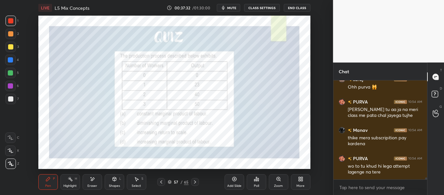
click at [194, 179] on div at bounding box center [195, 182] width 8 height 8
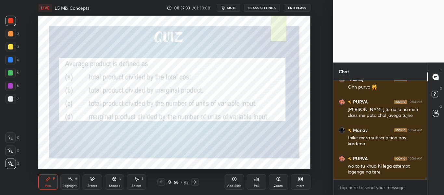
click at [195, 177] on div "Pen P Highlight H Eraser Shapes L Select S 58 / 65 Add Slide Poll Zoom More" at bounding box center [174, 182] width 272 height 26
click at [194, 182] on icon at bounding box center [194, 181] width 5 height 5
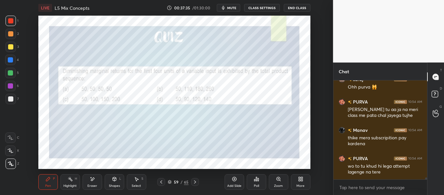
click at [194, 182] on icon at bounding box center [194, 181] width 5 height 5
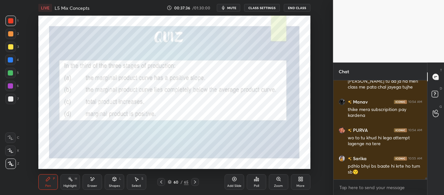
click at [194, 182] on icon at bounding box center [194, 181] width 5 height 5
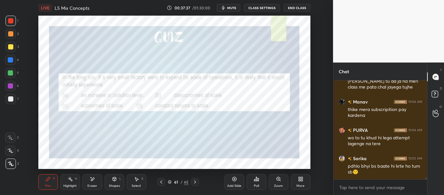
click at [195, 179] on icon at bounding box center [194, 181] width 5 height 5
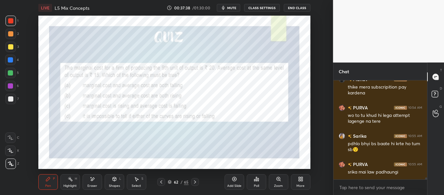
click at [195, 179] on icon at bounding box center [194, 181] width 5 height 5
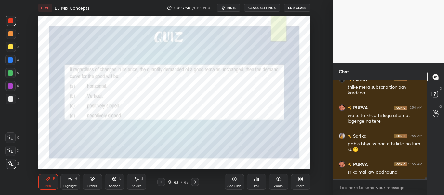
click at [257, 184] on div "Poll" at bounding box center [256, 185] width 5 height 3
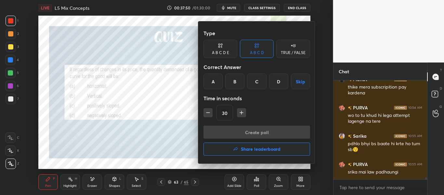
scroll to position [5158, 0]
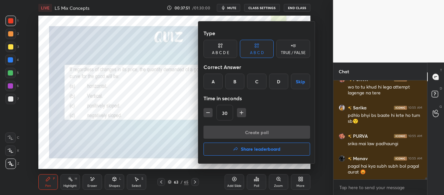
click at [234, 81] on div "B" at bounding box center [234, 81] width 19 height 16
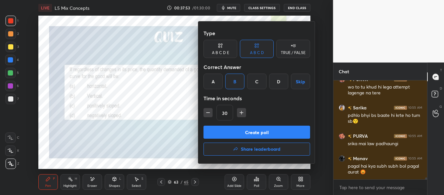
click at [249, 133] on button "Create poll" at bounding box center [256, 131] width 107 height 13
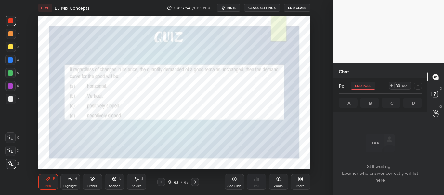
scroll to position [63, 92]
drag, startPoint x: 417, startPoint y: 83, endPoint x: 416, endPoint y: 91, distance: 7.9
click at [417, 83] on icon at bounding box center [417, 85] width 5 height 5
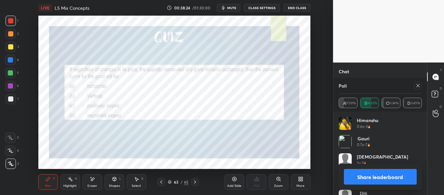
scroll to position [5142, 0]
click at [395, 179] on button "Share leaderboard" at bounding box center [380, 177] width 73 height 16
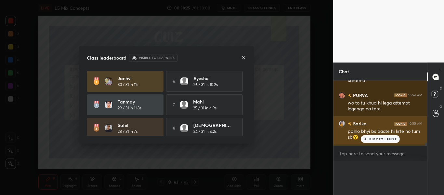
scroll to position [92, 92]
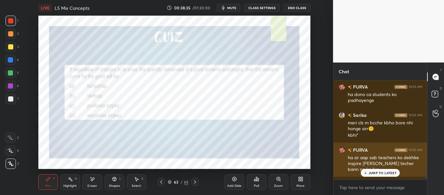
click at [382, 168] on div "ha sir aap sab teachers ko dekhke inspire [PERSON_NAME] techer bann ne ke liye" at bounding box center [385, 163] width 74 height 18
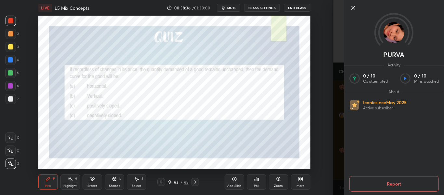
drag, startPoint x: 336, startPoint y: 139, endPoint x: 344, endPoint y: 143, distance: 9.3
click at [336, 138] on div "PURVA Activity 0 / 10 Qs attempted 0 / 10 Mins watched About Iconic since [DATE…" at bounding box center [388, 97] width 111 height 195
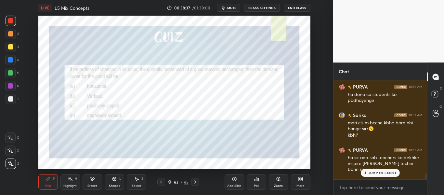
click at [370, 174] on p "JUMP TO LATEST" at bounding box center [382, 173] width 28 height 4
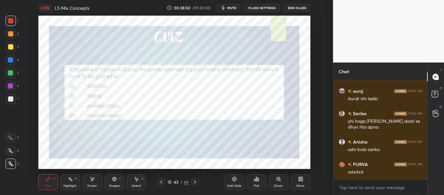
click at [260, 183] on div "Poll" at bounding box center [256, 182] width 19 height 16
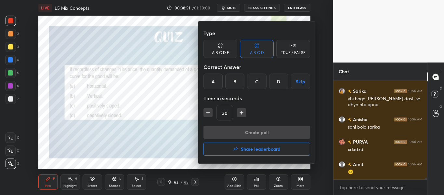
click at [253, 153] on button "Share leaderboard" at bounding box center [256, 148] width 107 height 13
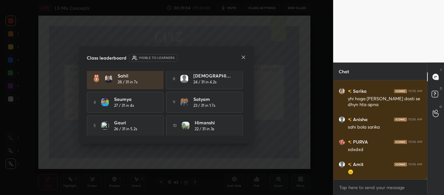
click at [242, 58] on icon at bounding box center [243, 57] width 5 height 5
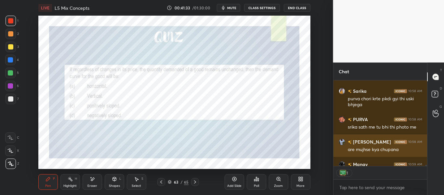
scroll to position [5882, 0]
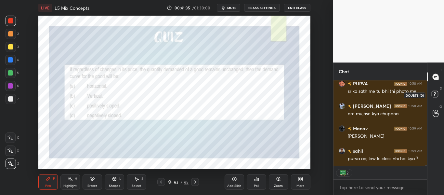
click at [436, 95] on rect at bounding box center [434, 94] width 6 height 6
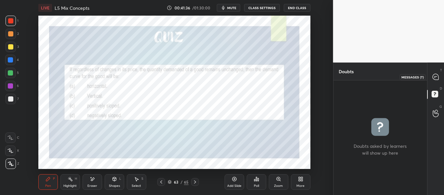
click at [433, 71] on div at bounding box center [435, 77] width 13 height 12
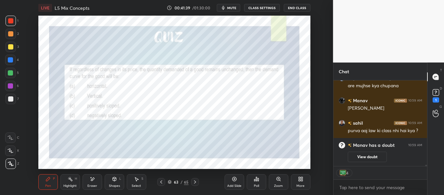
scroll to position [5871, 0]
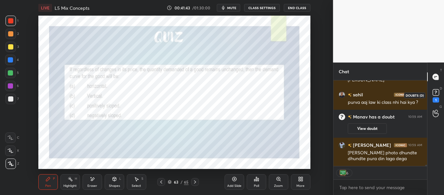
click at [436, 95] on rect at bounding box center [435, 92] width 6 height 6
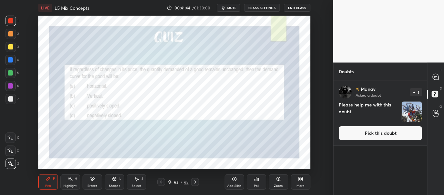
click at [389, 132] on button "Pick this doubt" at bounding box center [379, 133] width 83 height 14
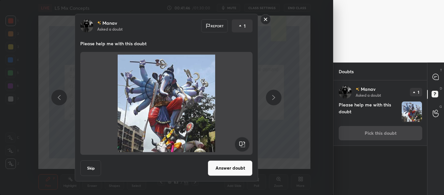
click at [248, 166] on button "Answer doubt" at bounding box center [230, 168] width 45 height 16
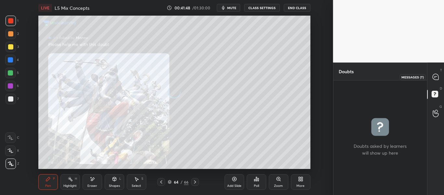
click at [435, 77] on icon at bounding box center [435, 76] width 7 height 7
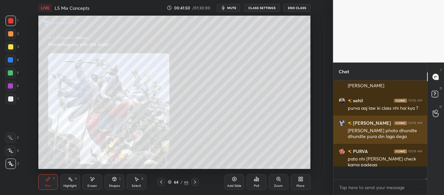
scroll to position [5956, 0]
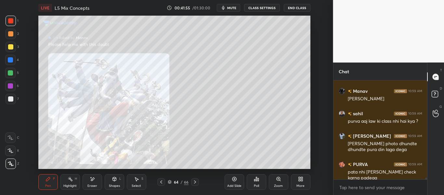
click at [276, 184] on div "Zoom" at bounding box center [278, 185] width 9 height 3
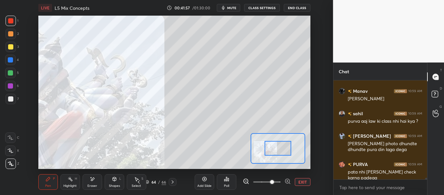
click at [270, 181] on span at bounding box center [272, 182] width 4 height 4
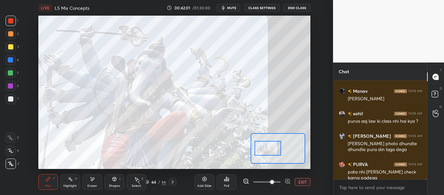
scroll to position [5978, 0]
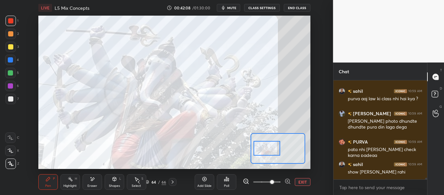
drag, startPoint x: 272, startPoint y: 148, endPoint x: 261, endPoint y: 148, distance: 11.0
click at [261, 148] on div at bounding box center [266, 148] width 27 height 15
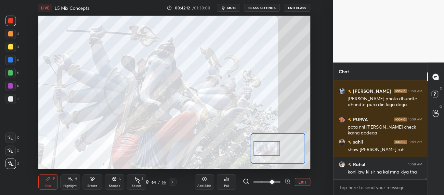
click at [139, 182] on icon at bounding box center [138, 181] width 5 height 5
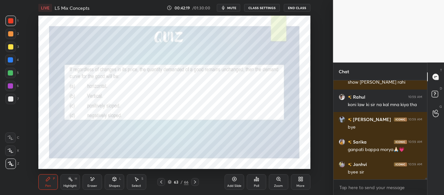
scroll to position [6090, 0]
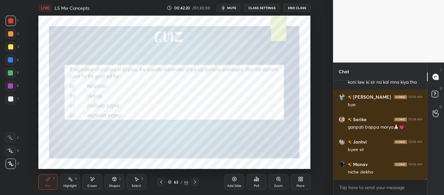
click at [299, 7] on button "End Class" at bounding box center [297, 8] width 27 height 8
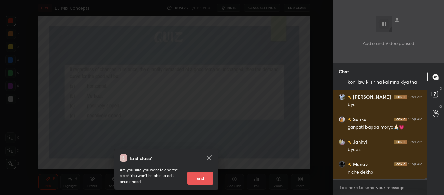
drag, startPoint x: 206, startPoint y: 176, endPoint x: 202, endPoint y: 174, distance: 4.5
click at [205, 176] on button "End" at bounding box center [200, 177] width 26 height 13
type textarea "x"
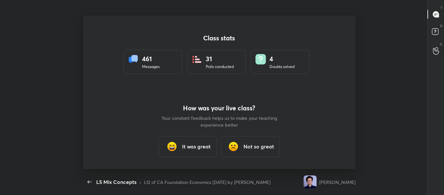
scroll to position [32330, 32044]
click at [195, 141] on div "It was great" at bounding box center [188, 146] width 58 height 21
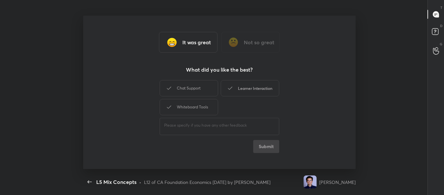
click at [240, 82] on div "Learner Interaction" at bounding box center [250, 88] width 58 height 16
click at [268, 145] on button "Submit" at bounding box center [266, 146] width 26 height 13
